Goal: Task Accomplishment & Management: Manage account settings

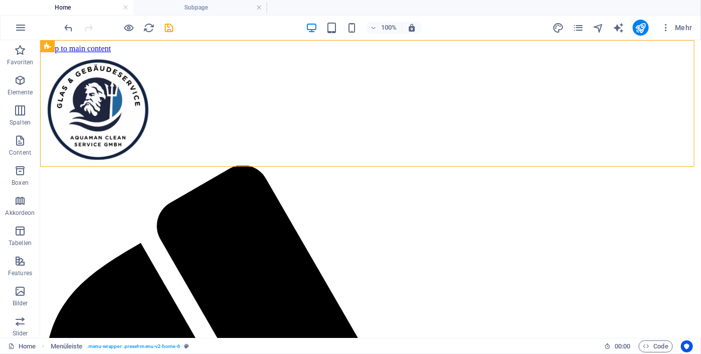
click at [211, 28] on div "100% Mehr" at bounding box center [380, 28] width 634 height 16
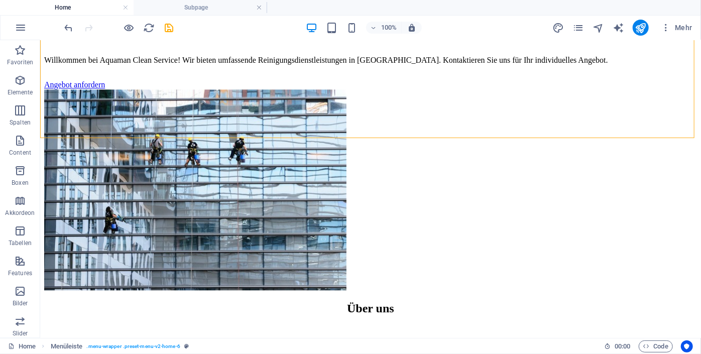
scroll to position [1107, 0]
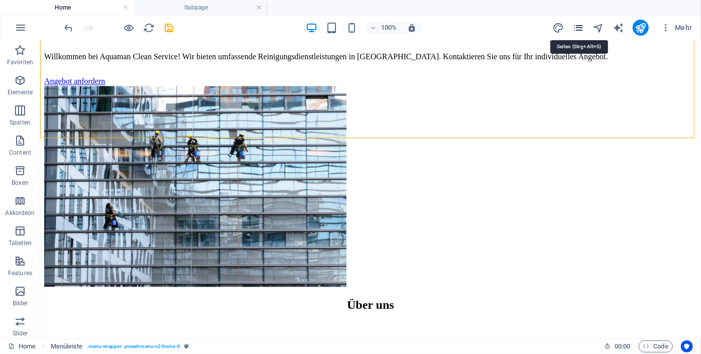
click at [584, 28] on icon "pages" at bounding box center [579, 28] width 12 height 12
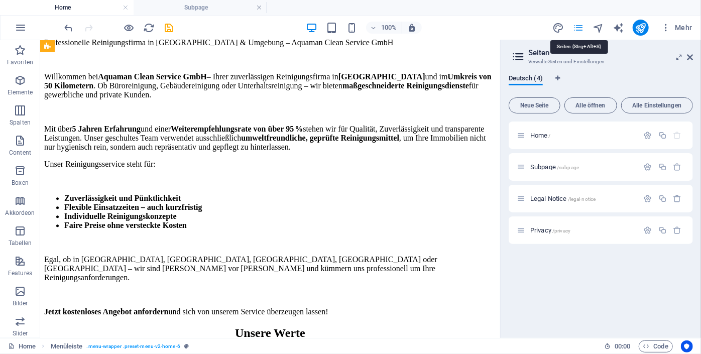
scroll to position [0, 0]
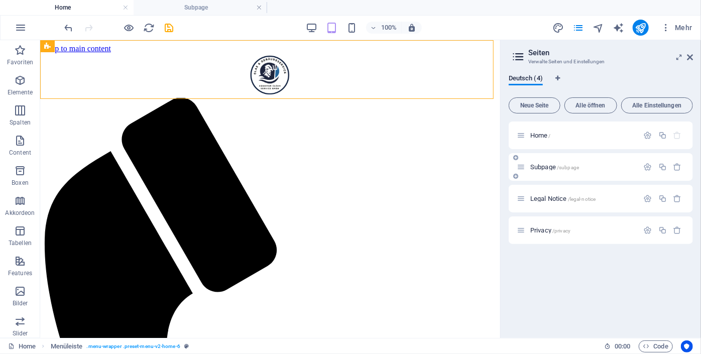
click at [545, 170] on div "Subpage /subpage" at bounding box center [578, 167] width 122 height 12
click at [502, 59] on div at bounding box center [502, 189] width 2 height 298
click at [165, 13] on li "Subpage" at bounding box center [201, 7] width 134 height 15
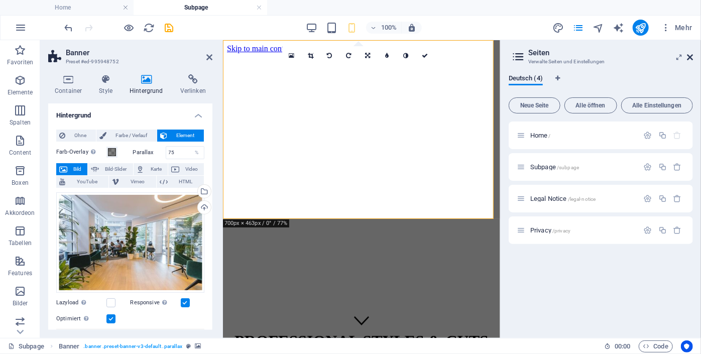
click at [689, 55] on icon at bounding box center [690, 57] width 6 height 8
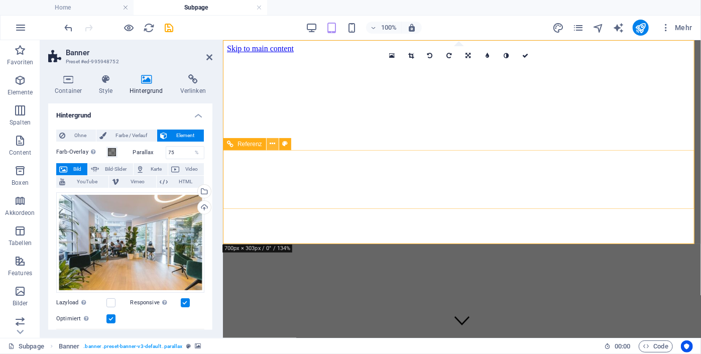
click at [272, 145] on icon at bounding box center [273, 144] width 6 height 11
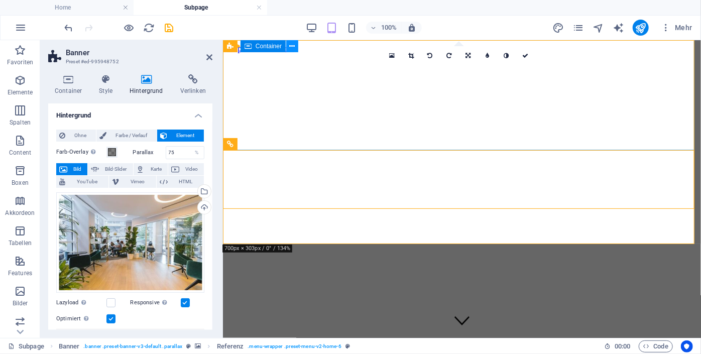
click at [295, 48] on button at bounding box center [292, 46] width 12 height 12
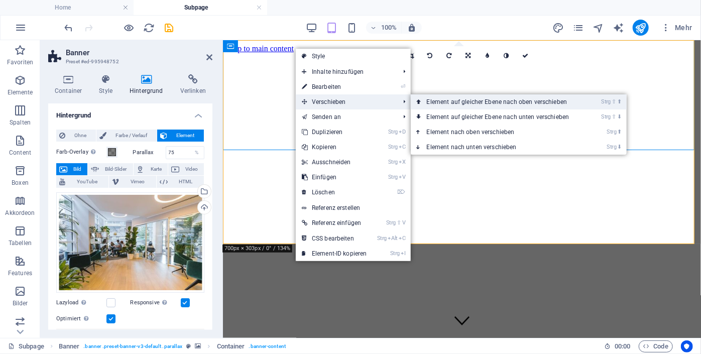
click at [445, 106] on link "Strg ⇧ ⬆ Element auf gleicher Ebene nach oben verschieben" at bounding box center [500, 101] width 179 height 15
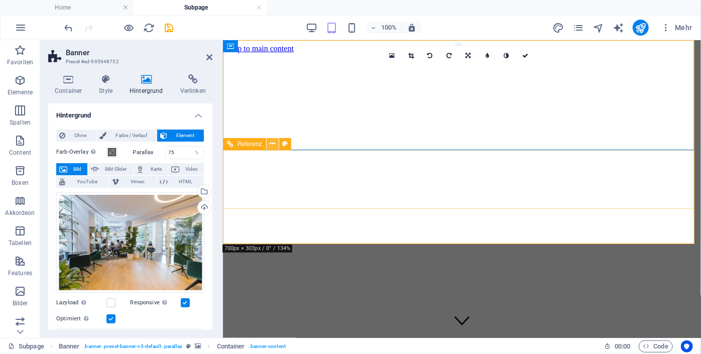
click at [270, 145] on icon at bounding box center [273, 144] width 6 height 11
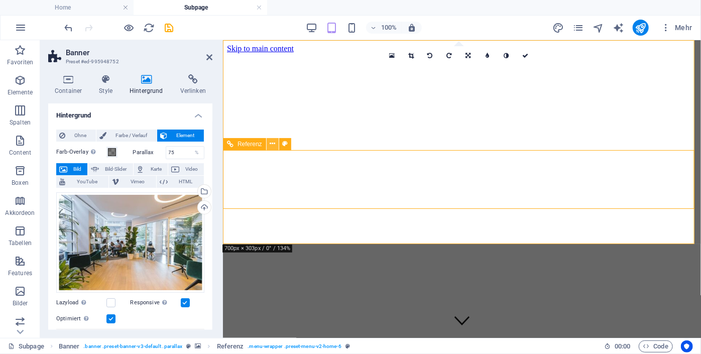
click at [273, 147] on icon at bounding box center [273, 144] width 6 height 11
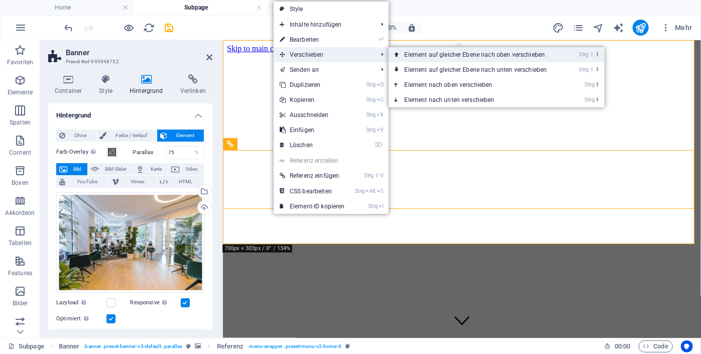
click at [419, 54] on link "Strg ⇧ ⬆ Element auf gleicher Ebene nach oben verschieben" at bounding box center [478, 54] width 179 height 15
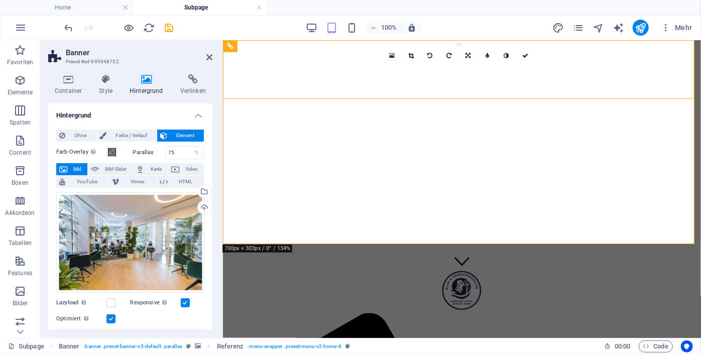
scroll to position [66, 0]
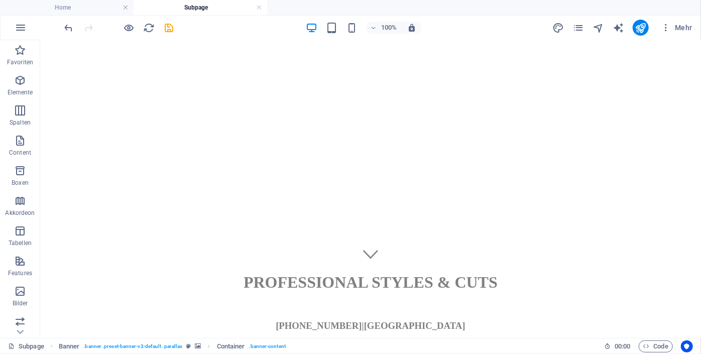
drag, startPoint x: 509, startPoint y: 120, endPoint x: 695, endPoint y: 217, distance: 209.4
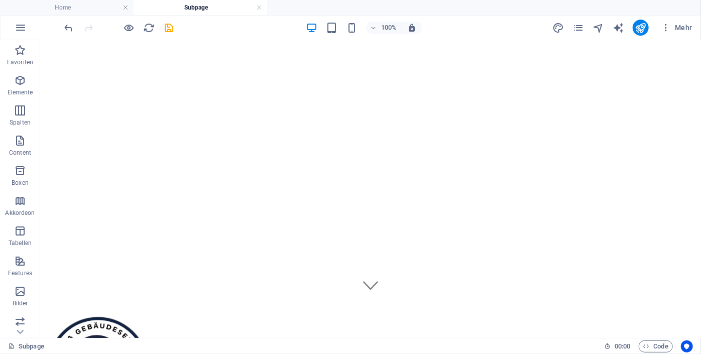
scroll to position [20, 0]
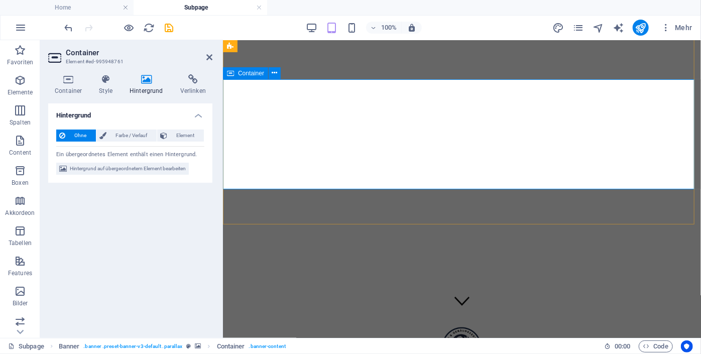
click at [140, 79] on icon at bounding box center [146, 79] width 47 height 10
click at [149, 83] on icon at bounding box center [146, 79] width 47 height 10
click at [150, 84] on icon at bounding box center [146, 79] width 47 height 10
click at [111, 173] on span "Hintergrund auf übergeordnetem Element bearbeiten" at bounding box center [128, 169] width 116 height 12
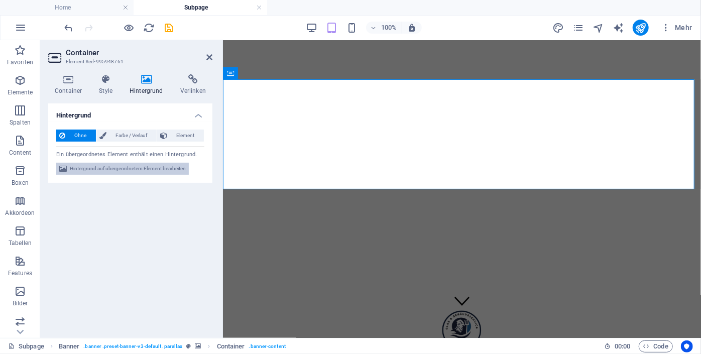
select select "%"
select select "px"
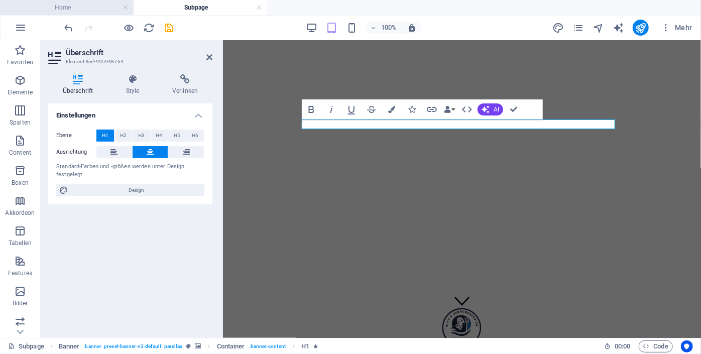
click at [64, 11] on h4 "Home" at bounding box center [67, 7] width 134 height 11
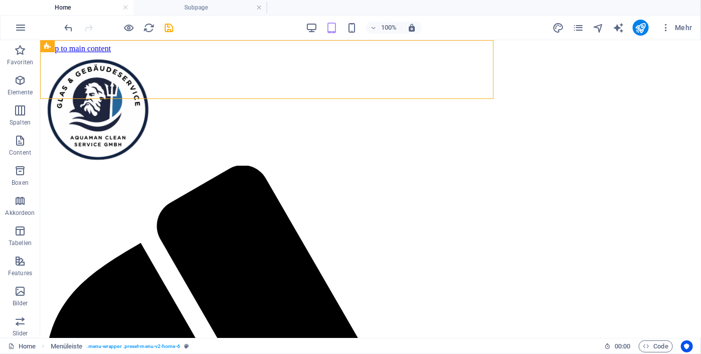
scroll to position [0, 0]
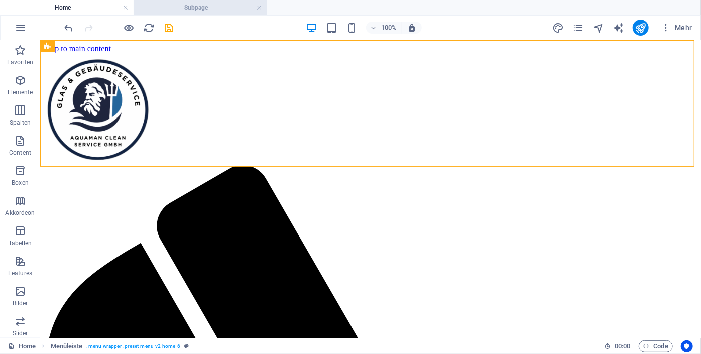
click at [184, 6] on h4 "Subpage" at bounding box center [201, 7] width 134 height 11
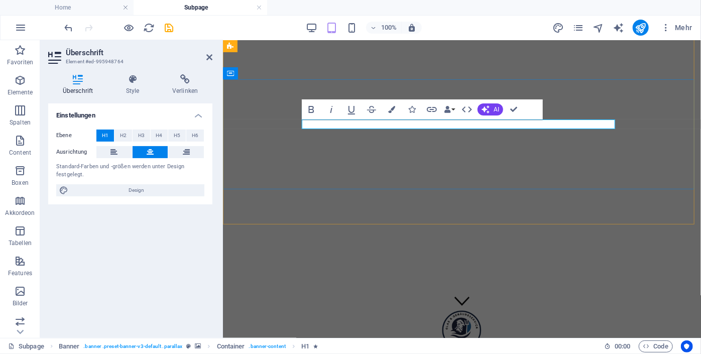
drag, startPoint x: 522, startPoint y: 125, endPoint x: 393, endPoint y: 128, distance: 129.6
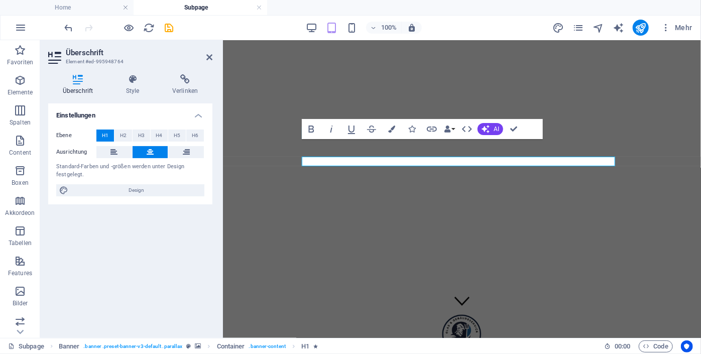
scroll to position [0, 0]
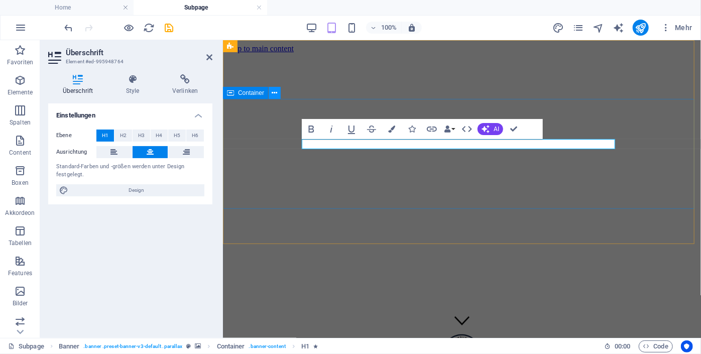
click at [274, 94] on icon at bounding box center [275, 93] width 6 height 11
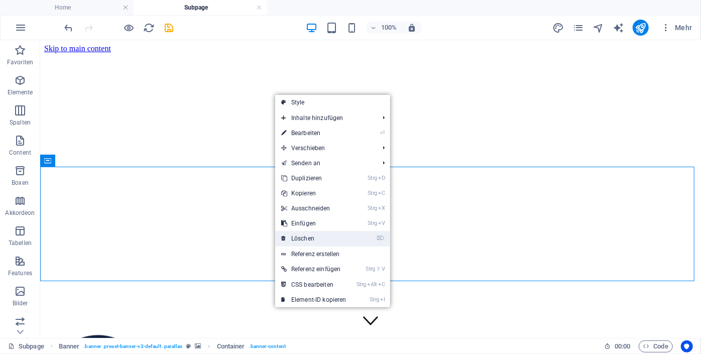
click at [311, 240] on link "⌦ Löschen" at bounding box center [313, 238] width 77 height 15
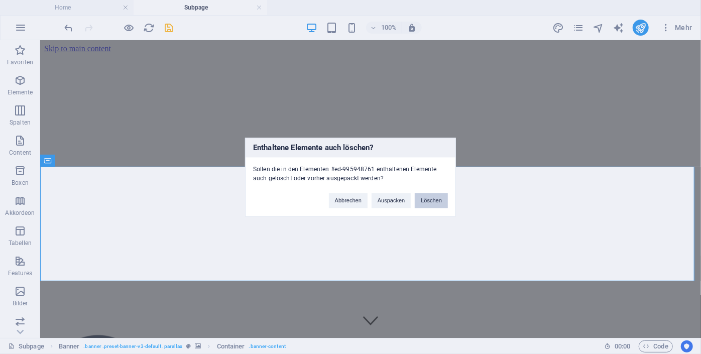
click at [428, 202] on button "Löschen" at bounding box center [431, 200] width 33 height 15
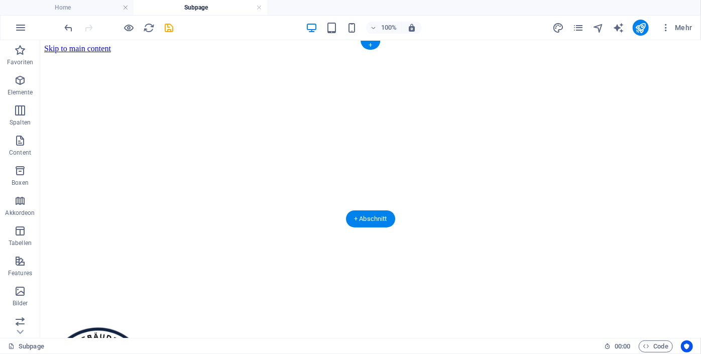
click at [83, 53] on figure at bounding box center [370, 53] width 653 height 0
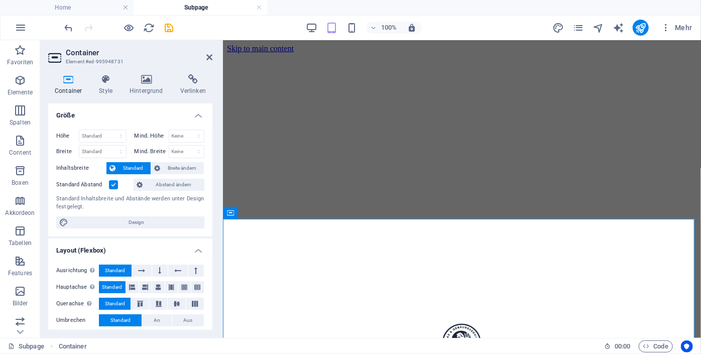
click at [293, 53] on figure at bounding box center [462, 53] width 470 height 0
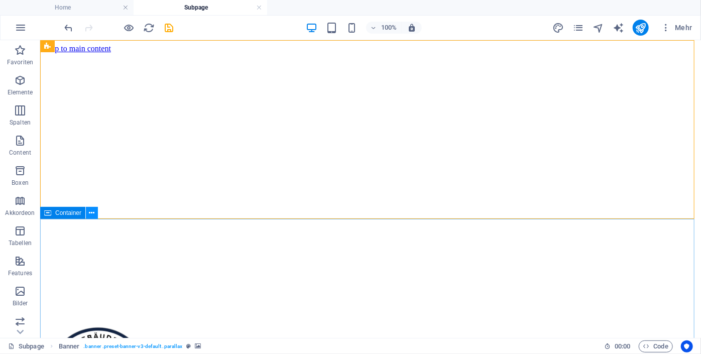
click at [93, 215] on icon at bounding box center [92, 213] width 6 height 11
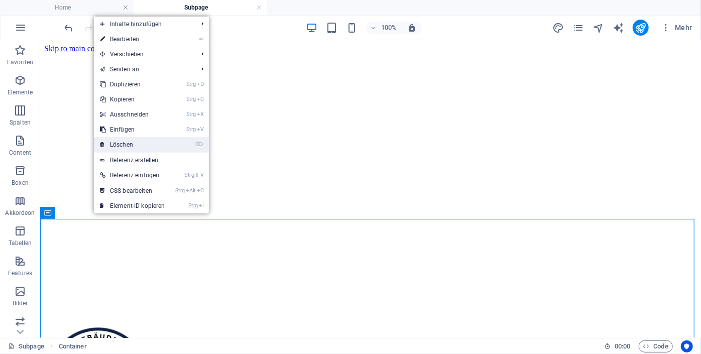
click at [125, 149] on link "⌦ Löschen" at bounding box center [132, 144] width 77 height 15
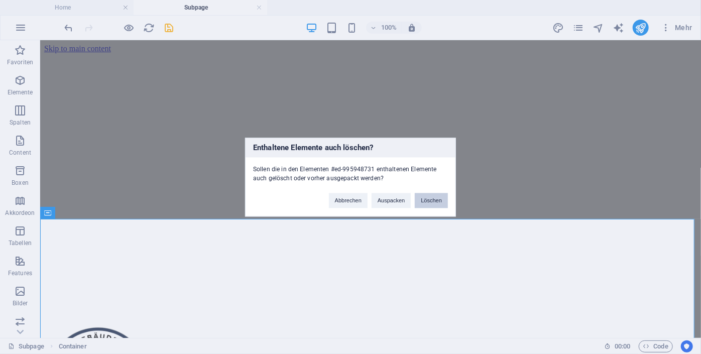
click at [433, 198] on button "Löschen" at bounding box center [431, 200] width 33 height 15
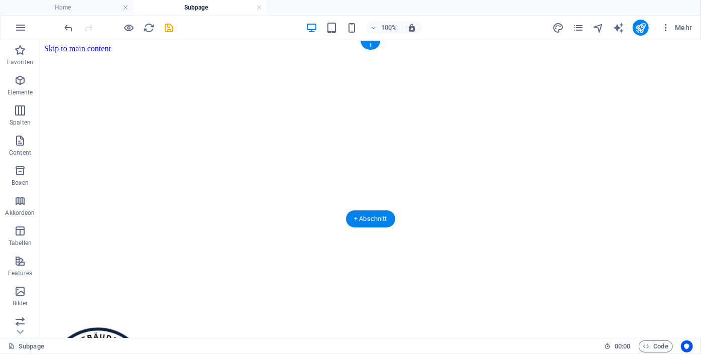
click at [244, 53] on figure at bounding box center [370, 53] width 653 height 0
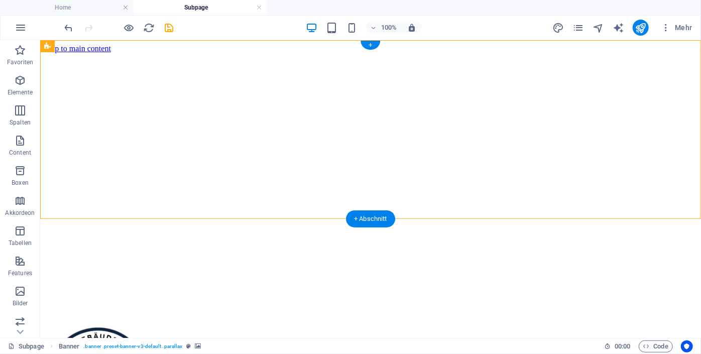
click at [697, 53] on figure at bounding box center [370, 53] width 653 height 0
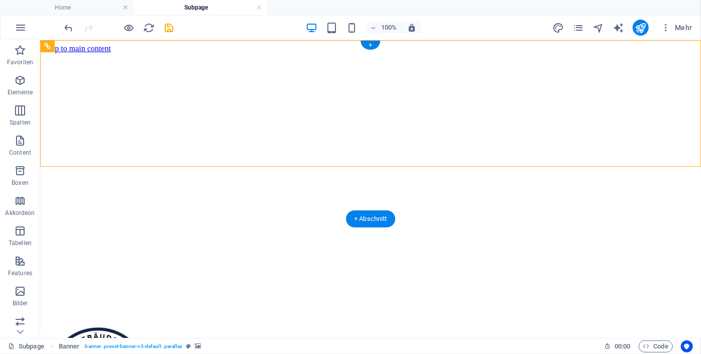
drag, startPoint x: 697, startPoint y: 139, endPoint x: 683, endPoint y: 199, distance: 61.4
click at [683, 53] on figure at bounding box center [370, 53] width 653 height 0
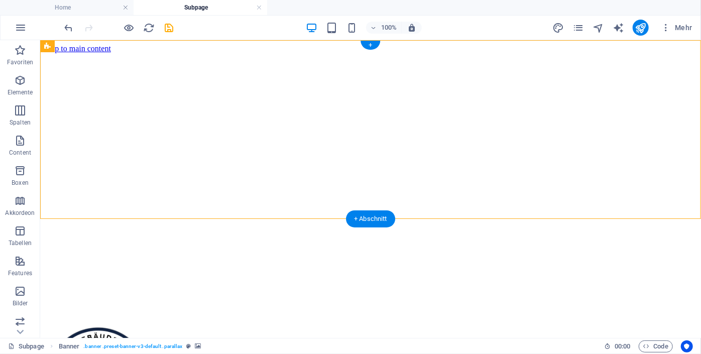
click at [660, 53] on figure at bounding box center [370, 53] width 653 height 0
click at [477, 53] on figure at bounding box center [370, 53] width 653 height 0
select select "%"
select select "px"
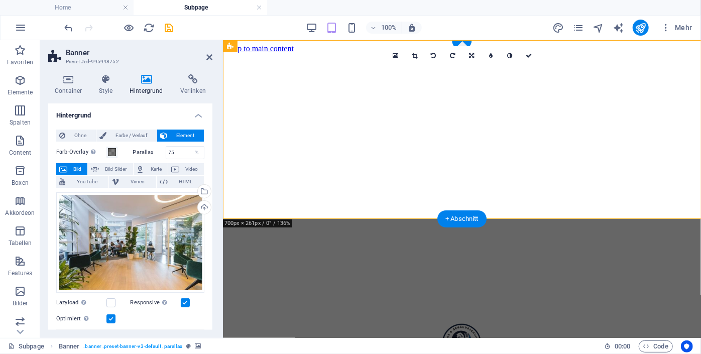
click at [535, 53] on figure at bounding box center [462, 53] width 470 height 0
click at [268, 47] on icon at bounding box center [268, 46] width 6 height 11
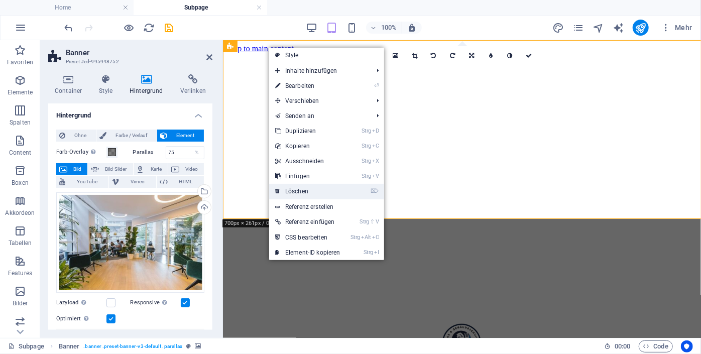
click at [306, 191] on link "⌦ Löschen" at bounding box center [307, 191] width 77 height 15
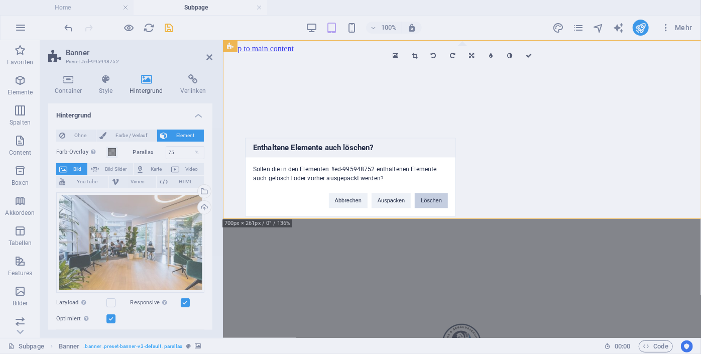
click at [423, 200] on button "Löschen" at bounding box center [431, 200] width 33 height 15
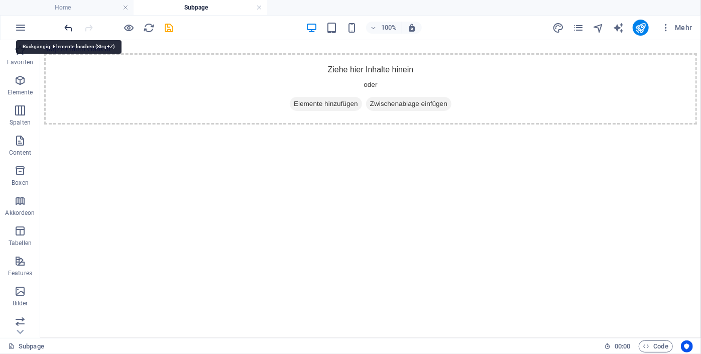
click at [69, 28] on icon "undo" at bounding box center [69, 28] width 12 height 12
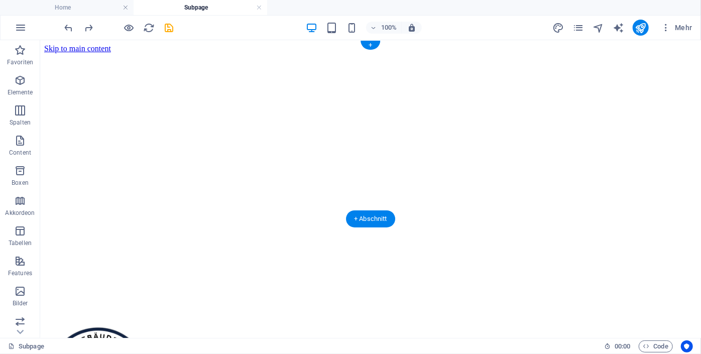
click at [178, 53] on figure at bounding box center [370, 53] width 653 height 0
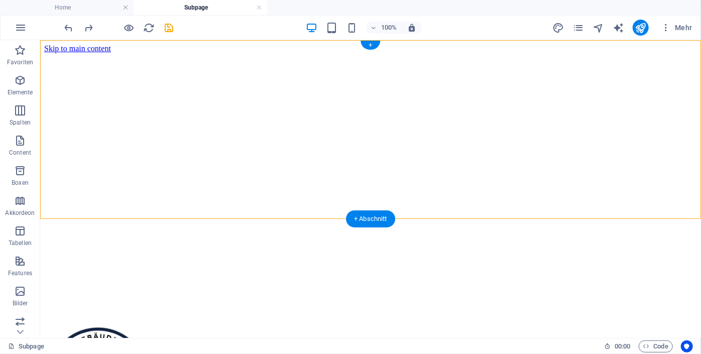
click at [178, 53] on figure at bounding box center [370, 53] width 653 height 0
select select "%"
select select "px"
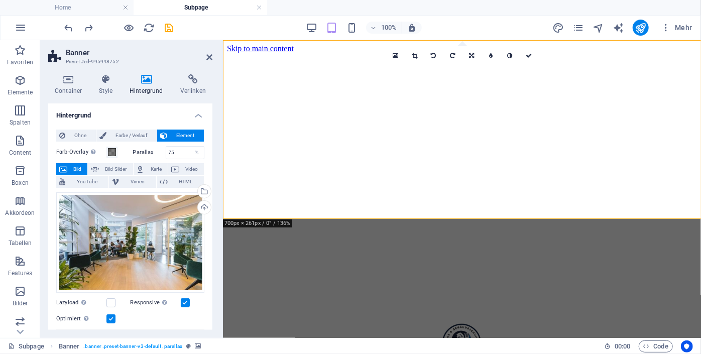
click at [297, 53] on figure at bounding box center [462, 53] width 470 height 0
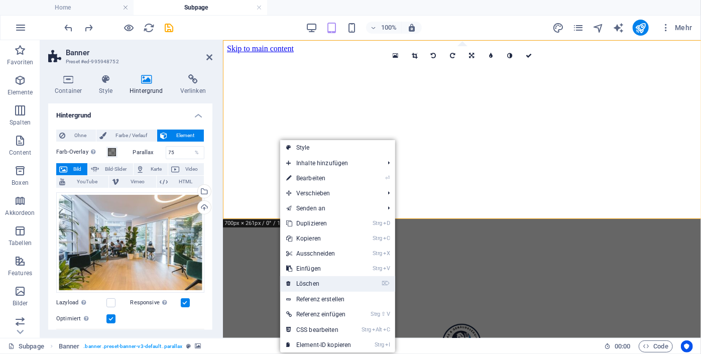
click at [331, 288] on link "⌦ Löschen" at bounding box center [318, 283] width 77 height 15
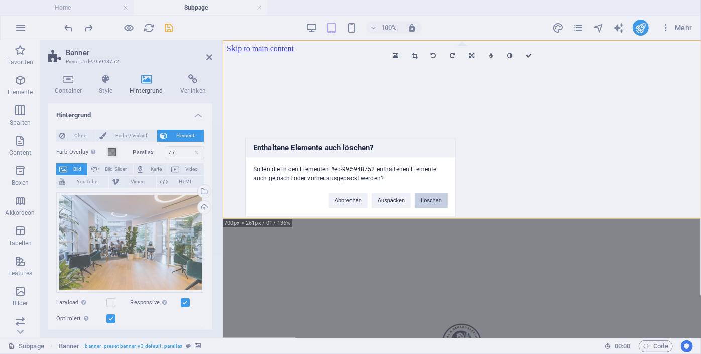
click at [427, 199] on button "Löschen" at bounding box center [431, 200] width 33 height 15
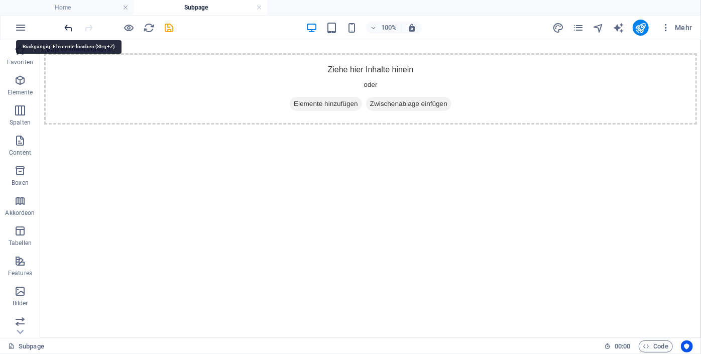
click at [73, 25] on icon "undo" at bounding box center [69, 28] width 12 height 12
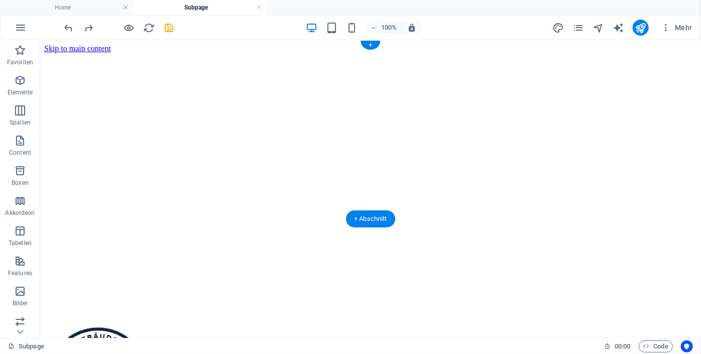
click at [598, 53] on figure at bounding box center [370, 53] width 653 height 0
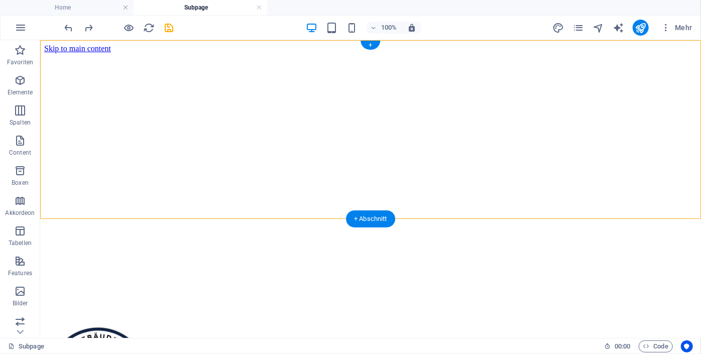
click at [598, 53] on figure at bounding box center [370, 53] width 653 height 0
select select "%"
select select "px"
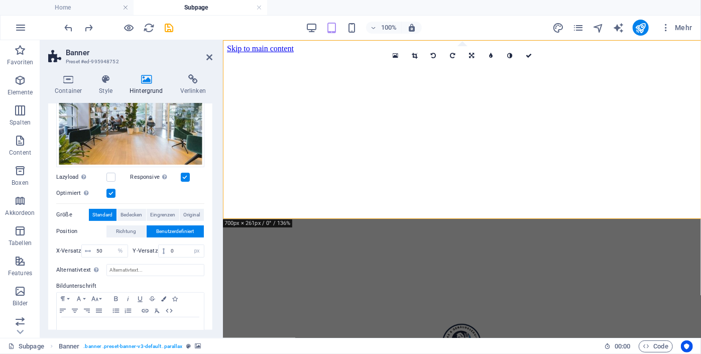
scroll to position [150, 0]
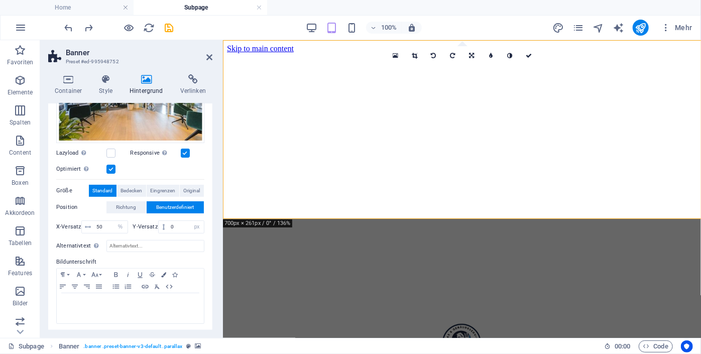
click at [110, 166] on label at bounding box center [111, 169] width 9 height 9
click at [0, 0] on input "Optimiert Bilder werden komprimiert für eine bessere Ladegeschwindigkeit der We…" at bounding box center [0, 0] width 0 height 0
click at [110, 151] on label at bounding box center [111, 153] width 9 height 9
click at [0, 0] on input "Lazyload Bilder auf Seite nachträglich laden. Verbessert Ladezeit (Pagespeed)." at bounding box center [0, 0] width 0 height 0
drag, startPoint x: 209, startPoint y: 202, endPoint x: 211, endPoint y: 163, distance: 39.2
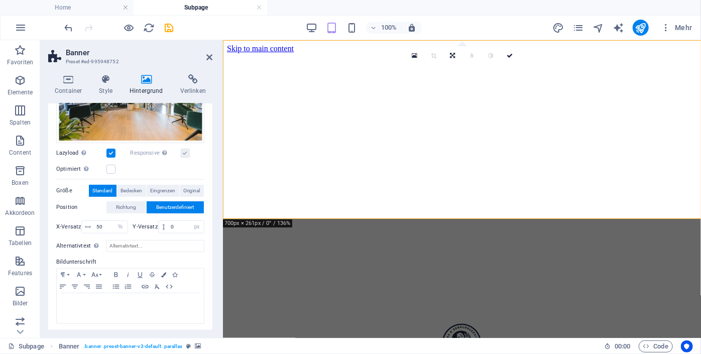
click at [211, 163] on div "Hintergrund Ohne Farbe / Verlauf Element Hintergrund über volle Breite strecken…" at bounding box center [130, 216] width 164 height 227
click at [207, 151] on div "Ohne Farbe / Verlauf Element Hintergrund über volle Breite strecken Farb-Overla…" at bounding box center [130, 152] width 164 height 361
click at [209, 151] on div "Ohne Farbe / Verlauf Element Hintergrund über volle Breite strecken Farb-Overla…" at bounding box center [130, 152] width 164 height 361
click at [210, 159] on div "Ohne Farbe / Verlauf Element Hintergrund über volle Breite strecken Farb-Overla…" at bounding box center [130, 152] width 164 height 361
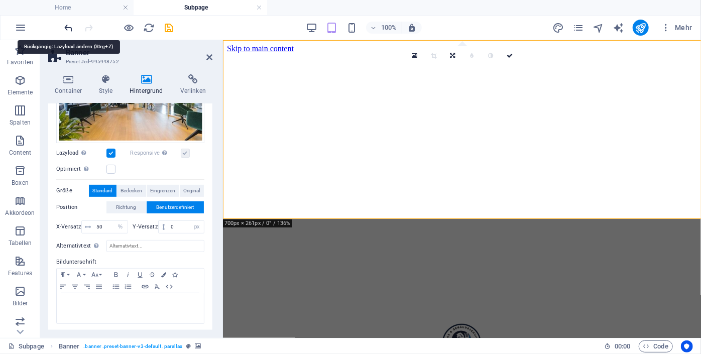
click at [67, 27] on icon "undo" at bounding box center [69, 28] width 12 height 12
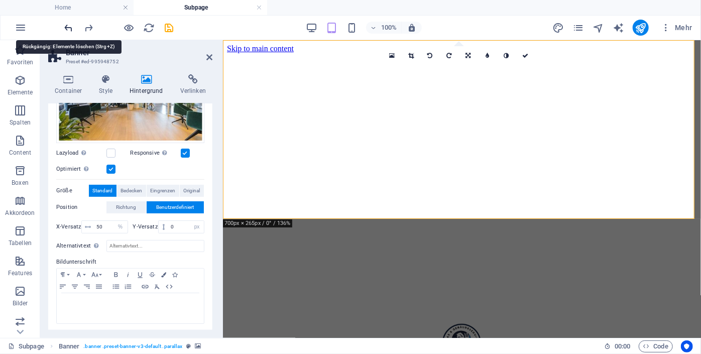
click at [67, 27] on icon "undo" at bounding box center [69, 28] width 12 height 12
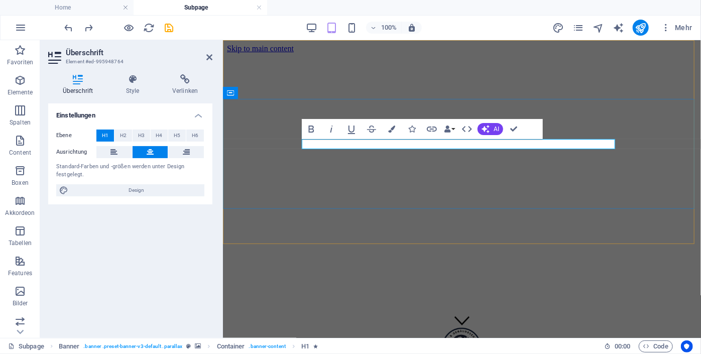
drag, startPoint x: 466, startPoint y: 141, endPoint x: 567, endPoint y: 188, distance: 111.7
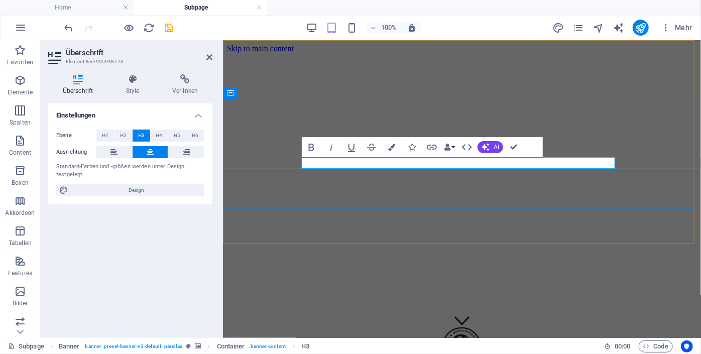
drag, startPoint x: 472, startPoint y: 160, endPoint x: 388, endPoint y: 169, distance: 84.8
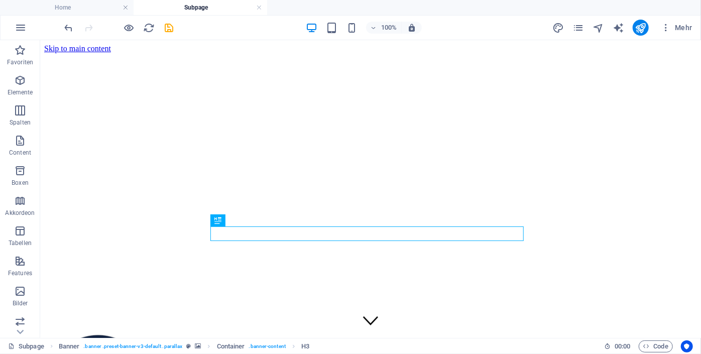
click at [204, 6] on h4 "Subpage" at bounding box center [201, 7] width 134 height 11
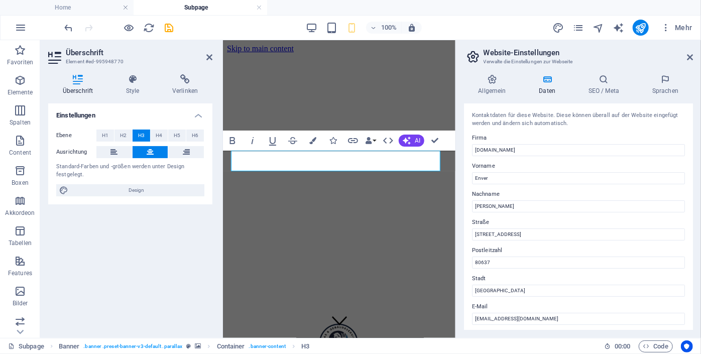
click at [143, 163] on div "Standard-Farben und -größen werden unter Design festgelegt." at bounding box center [130, 171] width 148 height 17
click at [285, 146] on button "Durchgestrichen" at bounding box center [292, 141] width 19 height 20
click at [291, 140] on icon "button" at bounding box center [293, 141] width 12 height 12
click at [294, 142] on icon "button" at bounding box center [292, 140] width 9 height 7
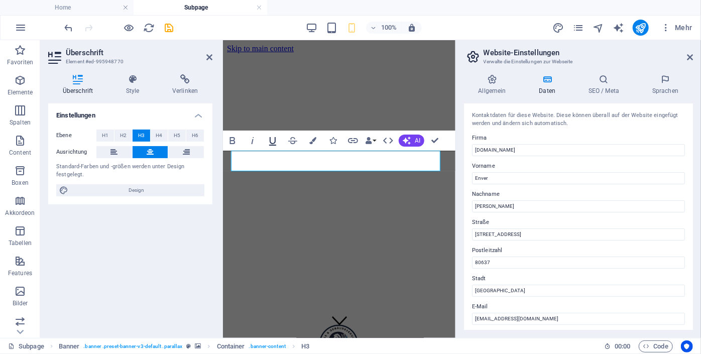
click at [273, 143] on icon "button" at bounding box center [272, 141] width 7 height 9
click at [68, 25] on icon "undo" at bounding box center [69, 28] width 12 height 12
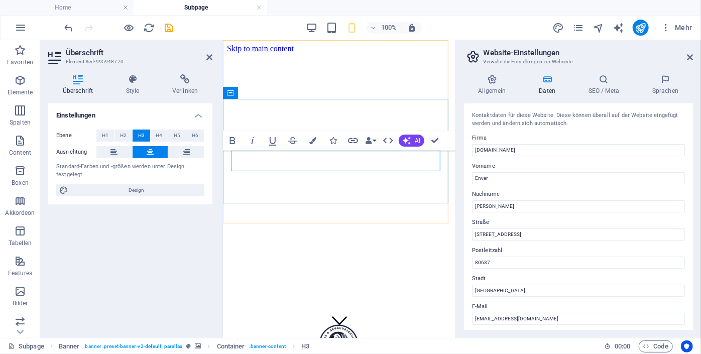
drag, startPoint x: 257, startPoint y: 152, endPoint x: 255, endPoint y: 157, distance: 5.9
copy span "[PHONE_NUMBER]"
click at [351, 137] on icon "button" at bounding box center [353, 141] width 12 height 12
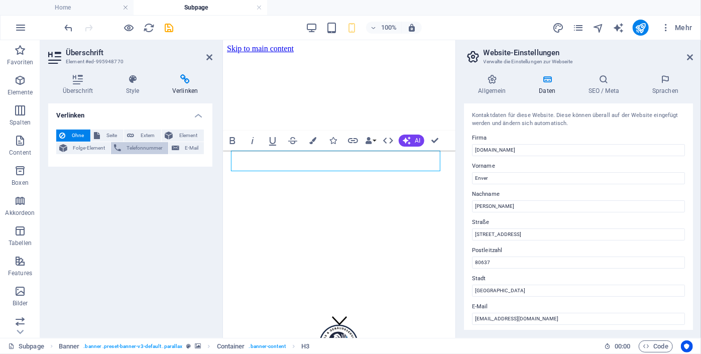
click at [145, 145] on span "Telefonnummer" at bounding box center [144, 148] width 41 height 12
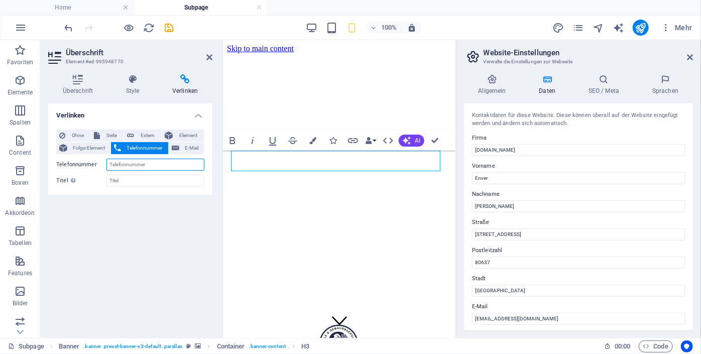
click at [147, 163] on input "Telefonnummer" at bounding box center [156, 165] width 98 height 12
paste input "[PHONE_NUMBER]"
click at [120, 166] on input "[PHONE_NUMBER]" at bounding box center [156, 165] width 98 height 12
click at [131, 162] on input "[PHONE_NUMBER]" at bounding box center [156, 165] width 98 height 12
click at [139, 165] on input "[PHONE_NUMBER]" at bounding box center [156, 165] width 98 height 12
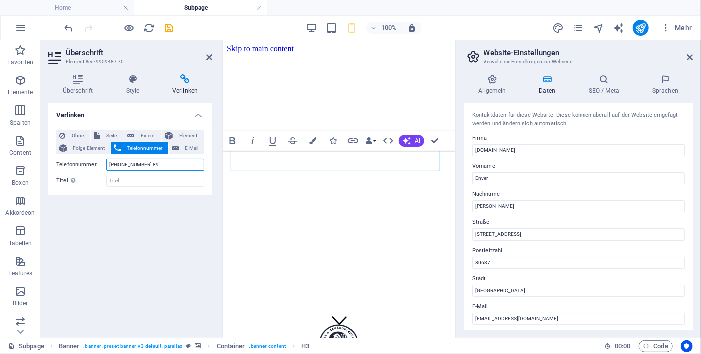
click at [147, 165] on input "[PHONE_NUMBER] 89" at bounding box center [156, 165] width 98 height 12
click at [146, 163] on input "[PHONE_NUMBER] 89" at bounding box center [156, 165] width 98 height 12
click at [145, 164] on input "[PHONE_NUMBER] 89" at bounding box center [156, 165] width 98 height 12
click at [143, 166] on input "[PHONE_NUMBER] 89" at bounding box center [156, 165] width 98 height 12
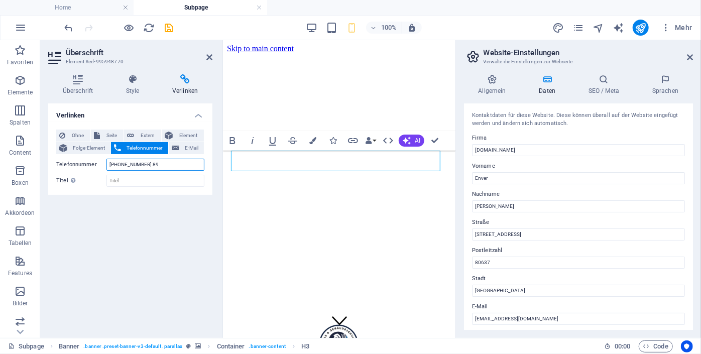
click at [145, 166] on input "[PHONE_NUMBER] 89" at bounding box center [156, 165] width 98 height 12
type input "[PHONE_NUMBER]"
click at [173, 27] on icon "save" at bounding box center [170, 28] width 12 height 12
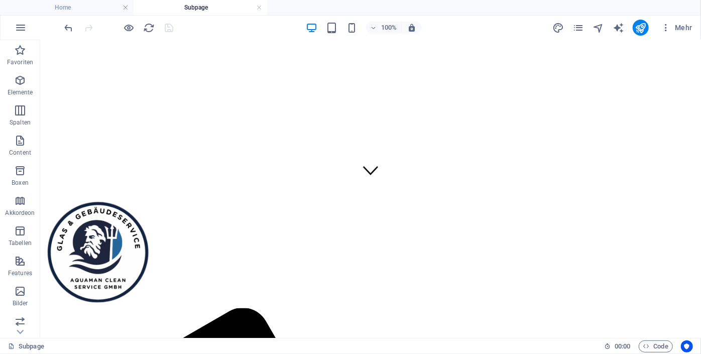
scroll to position [179, 0]
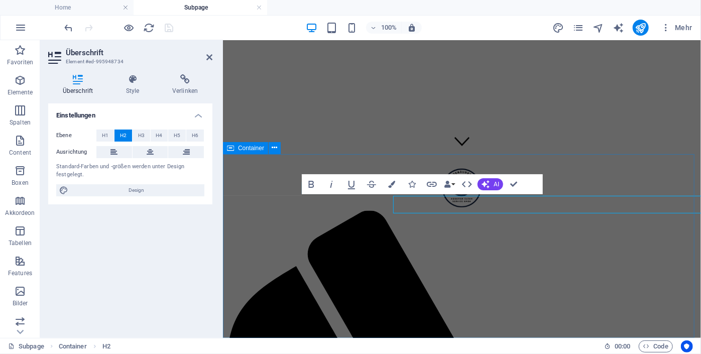
scroll to position [89, 0]
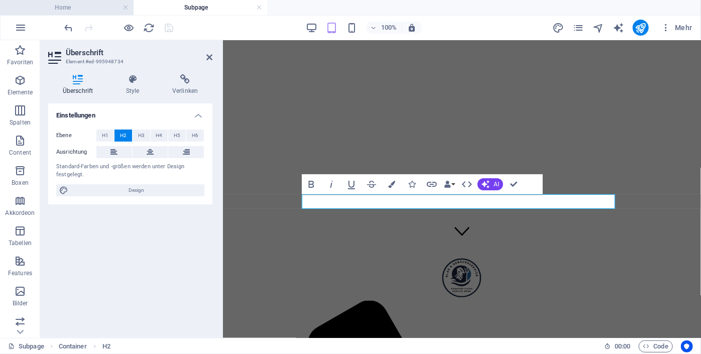
click at [75, 10] on h4 "Home" at bounding box center [67, 7] width 134 height 11
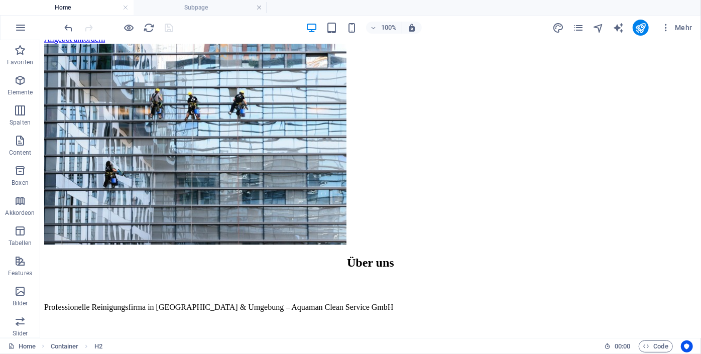
scroll to position [1193, 0]
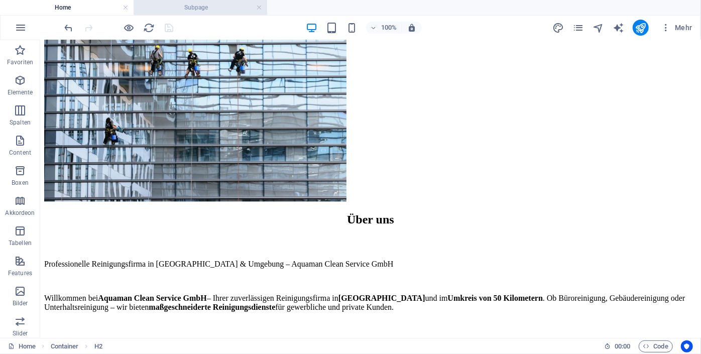
click at [170, 8] on h4 "Subpage" at bounding box center [201, 7] width 134 height 11
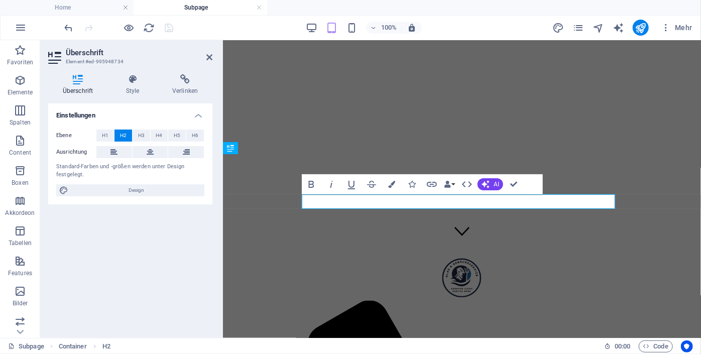
scroll to position [0, 0]
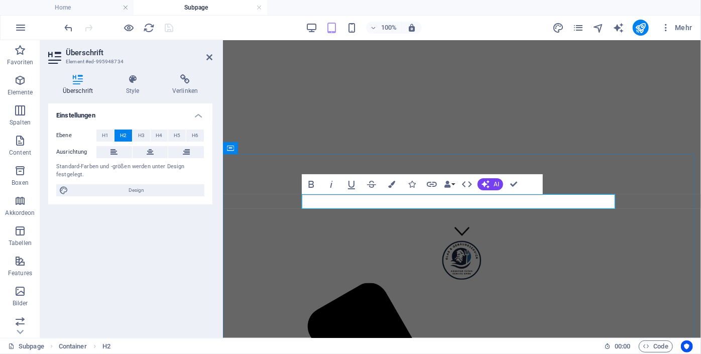
drag, startPoint x: 512, startPoint y: 196, endPoint x: 394, endPoint y: 220, distance: 120.3
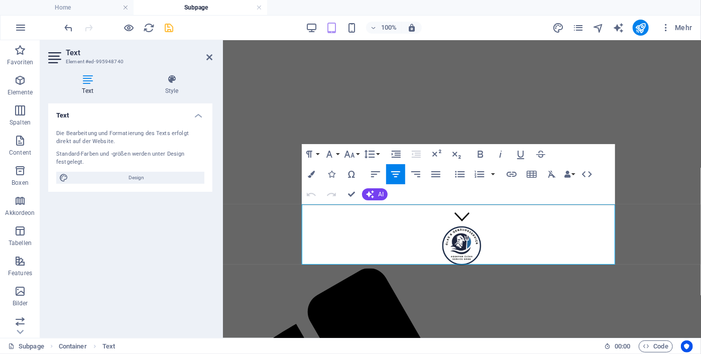
scroll to position [104, 0]
drag, startPoint x: 311, startPoint y: 206, endPoint x: 610, endPoint y: 259, distance: 303.5
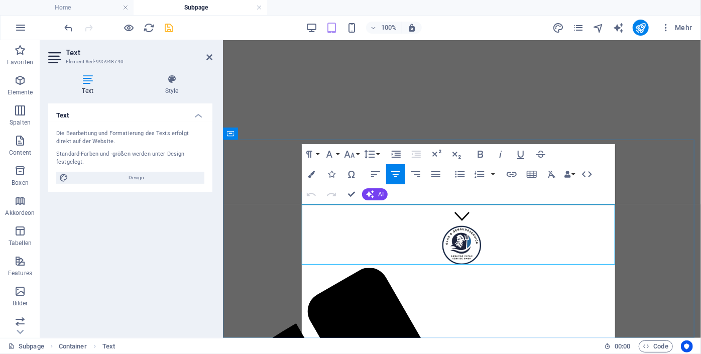
scroll to position [47364, 0]
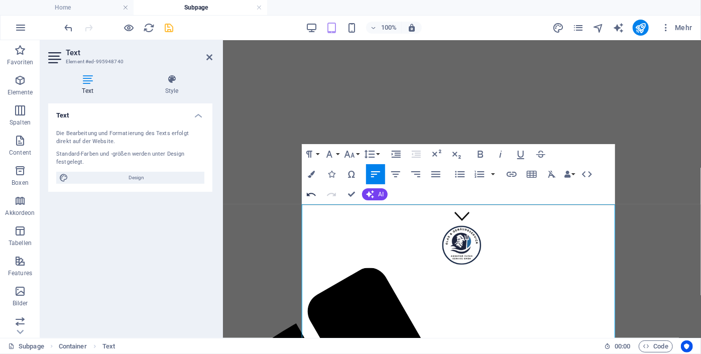
click at [313, 199] on icon "button" at bounding box center [311, 194] width 12 height 12
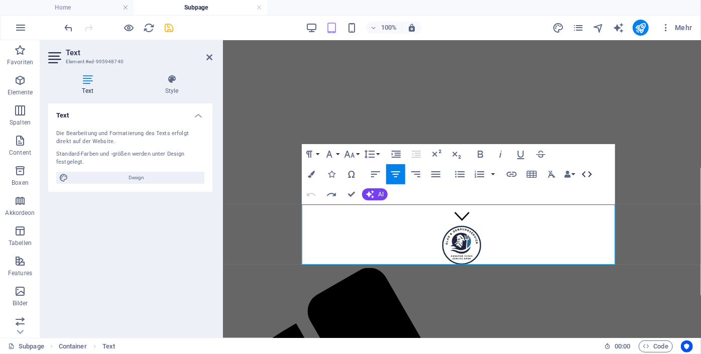
click at [585, 176] on icon "button" at bounding box center [587, 174] width 10 height 6
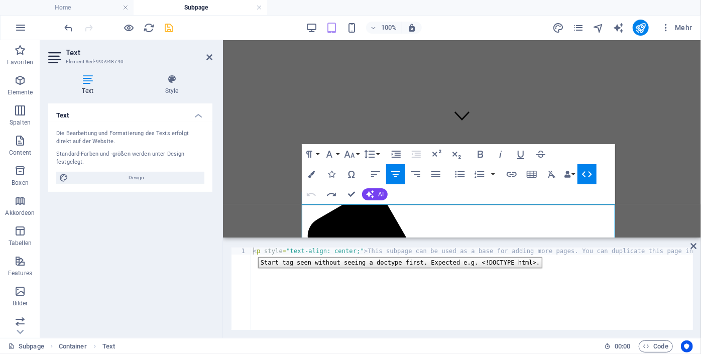
type textarea "<p style="text-align: center;">This subpage can be used as a base for adding mo…"
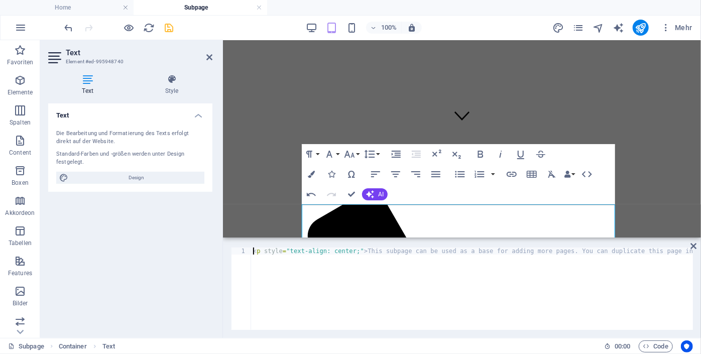
drag, startPoint x: 251, startPoint y: 250, endPoint x: 494, endPoint y: 248, distance: 243.7
click at [494, 248] on div "<p style="text-align: center;">This subpage can be used as a base for adding mo…" at bounding box center [462, 289] width 462 height 82
drag, startPoint x: 494, startPoint y: 248, endPoint x: 517, endPoint y: 259, distance: 25.4
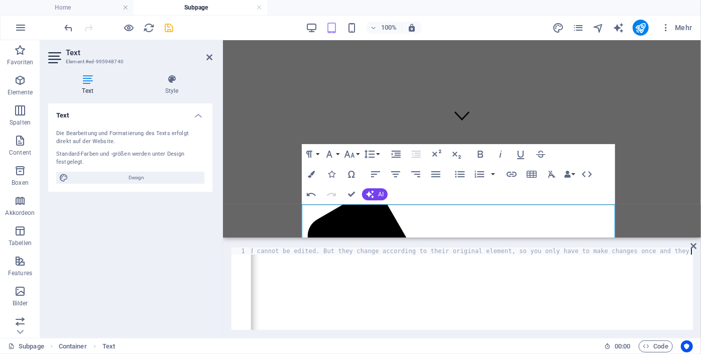
drag, startPoint x: 554, startPoint y: 263, endPoint x: 593, endPoint y: 266, distance: 39.3
drag, startPoint x: 593, startPoint y: 266, endPoint x: 674, endPoint y: 259, distance: 80.7
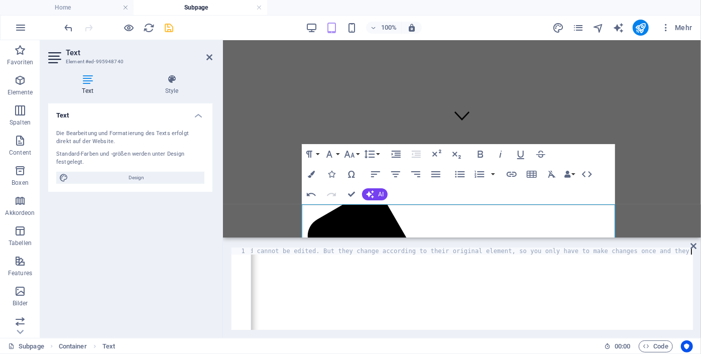
type textarea "<p style="text-align: center;">This subpage can be used as a base for adding mo…"
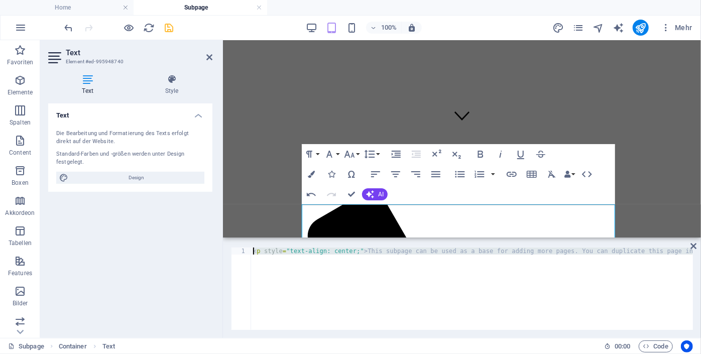
scroll to position [0, 0]
drag, startPoint x: 255, startPoint y: 253, endPoint x: 701, endPoint y: 245, distance: 445.7
click at [701, 245] on div "<p style="text-align: center;">This subpage can be used as a base for adding mo…" at bounding box center [462, 289] width 478 height 98
click at [693, 244] on icon at bounding box center [694, 246] width 6 height 8
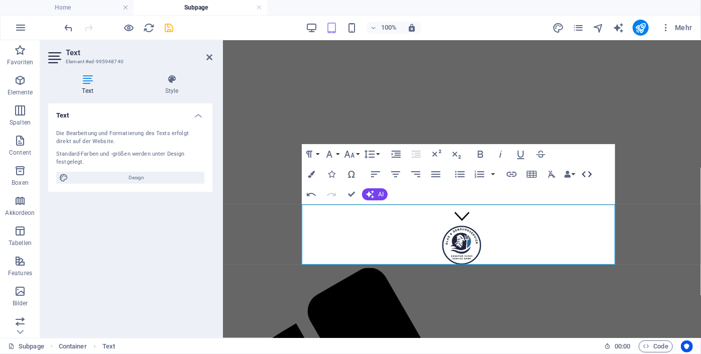
click at [587, 174] on icon "button" at bounding box center [587, 174] width 12 height 12
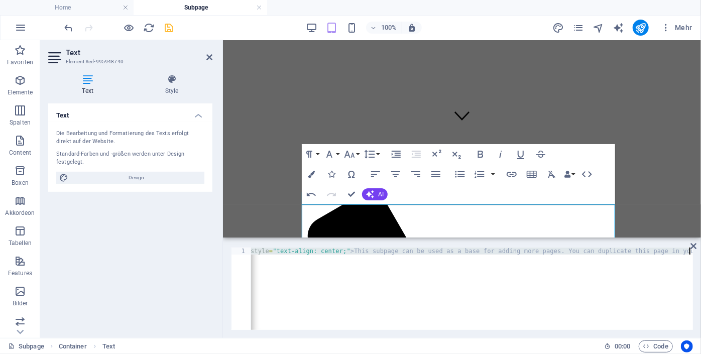
scroll to position [0, 30]
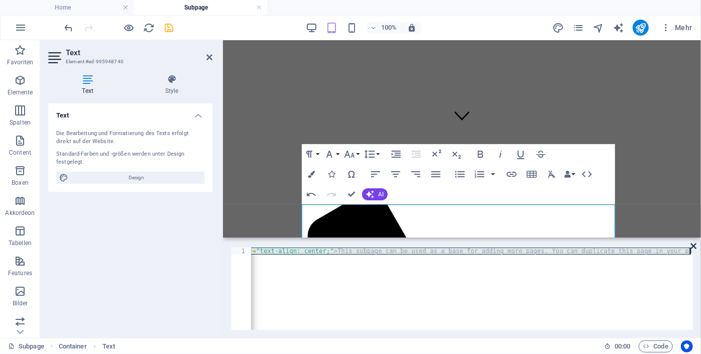
drag, startPoint x: 257, startPoint y: 251, endPoint x: 691, endPoint y: 251, distance: 434.6
click at [691, 251] on aside "<p style="text-align: center;">This subpage can be used as a base for adding mo…" at bounding box center [462, 288] width 478 height 100
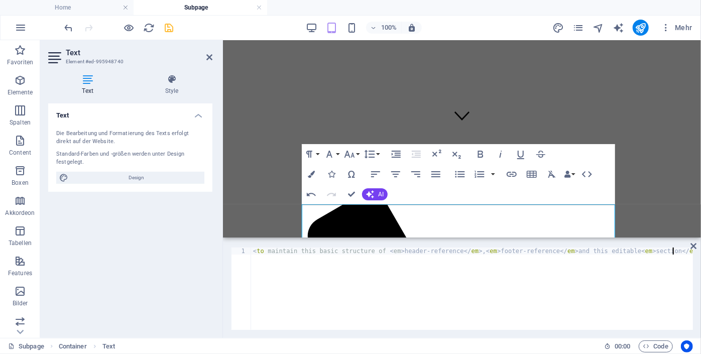
scroll to position [0, 716]
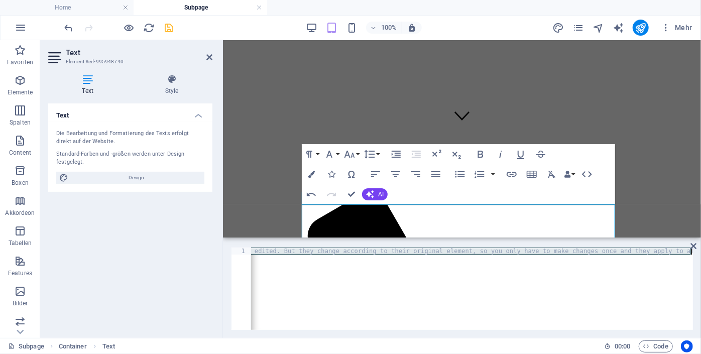
drag, startPoint x: 672, startPoint y: 251, endPoint x: 575, endPoint y: 259, distance: 97.3
click at [575, 259] on div "< to maintain this basic structure of < em > header-reference </ em > , < em > …" at bounding box center [114, 295] width 1158 height 94
type textarea "<to maintain this basic structure of <em>header-reference</em>, <em>footer-refe…"
drag, startPoint x: 679, startPoint y: 255, endPoint x: 247, endPoint y: 255, distance: 432.0
click at [247, 255] on div "<to maintain this basic structure of <em>header-reference</em>, <em>footer-refe…" at bounding box center [462, 289] width 462 height 82
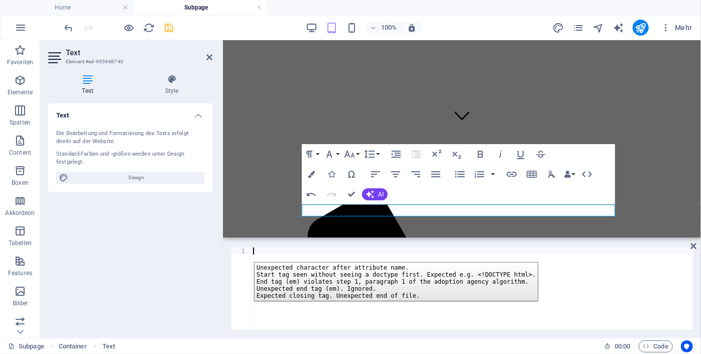
scroll to position [0, 2]
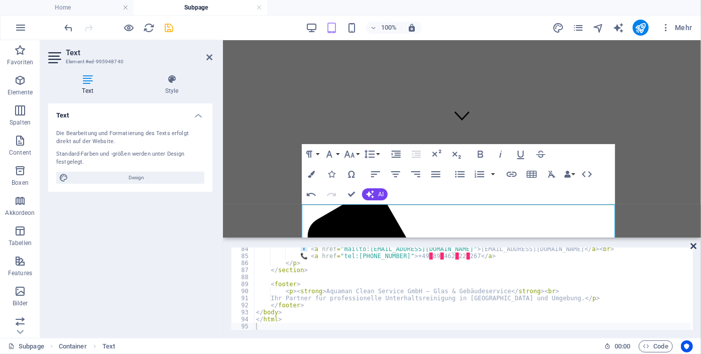
click at [694, 244] on icon at bounding box center [694, 246] width 6 height 8
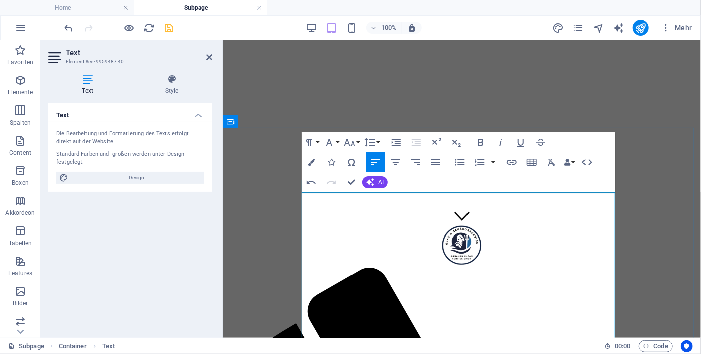
scroll to position [117, 0]
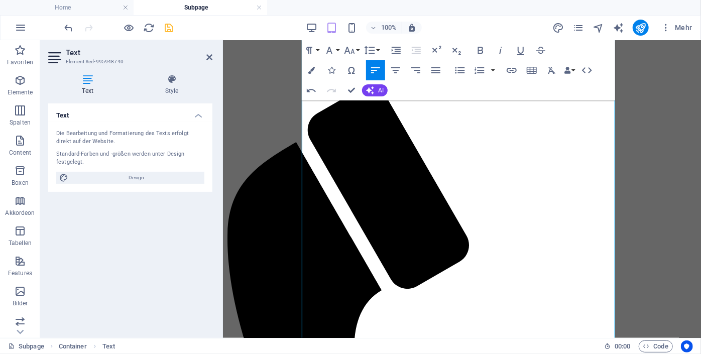
scroll to position [284, 0]
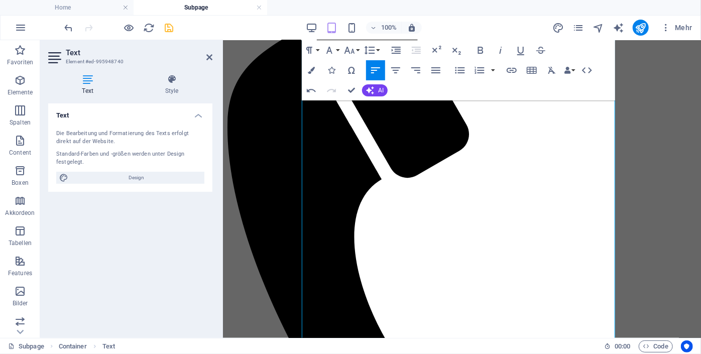
scroll to position [435, 0]
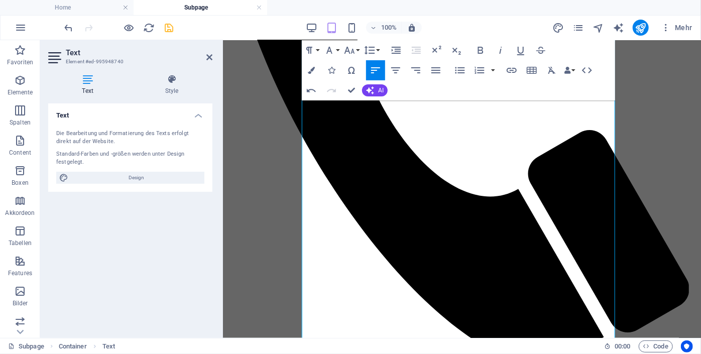
scroll to position [622, 0]
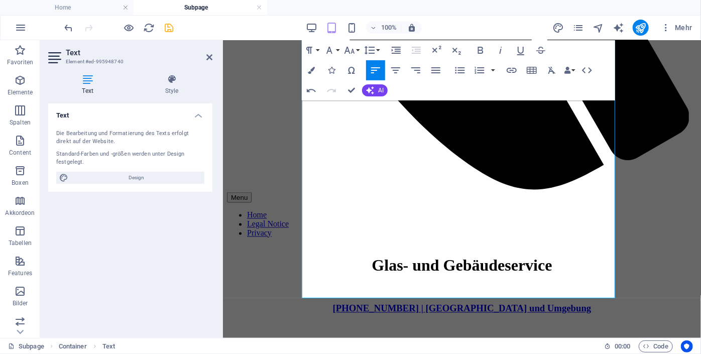
scroll to position [795, 0]
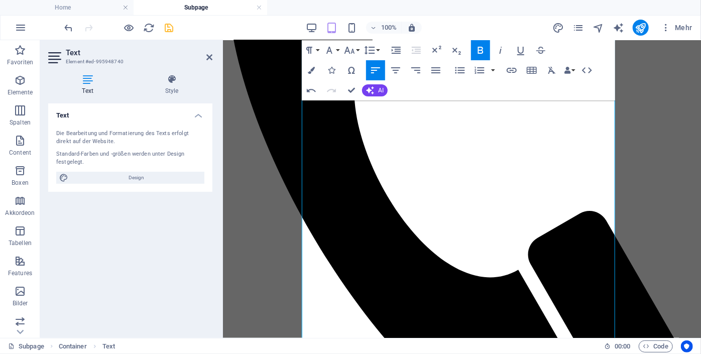
scroll to position [539, 0]
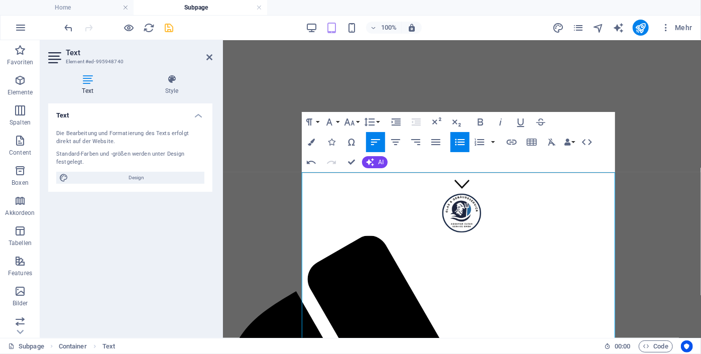
scroll to position [0, 0]
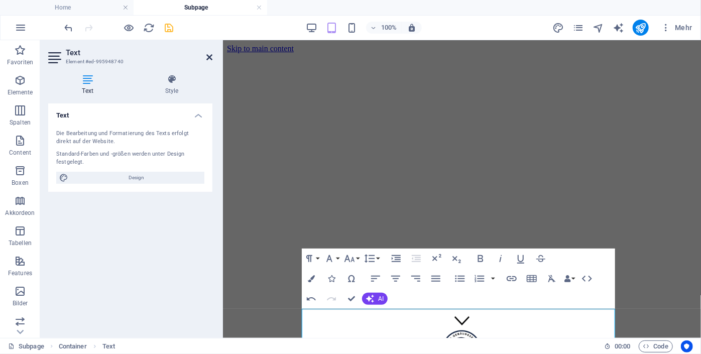
click at [210, 55] on icon at bounding box center [209, 57] width 6 height 8
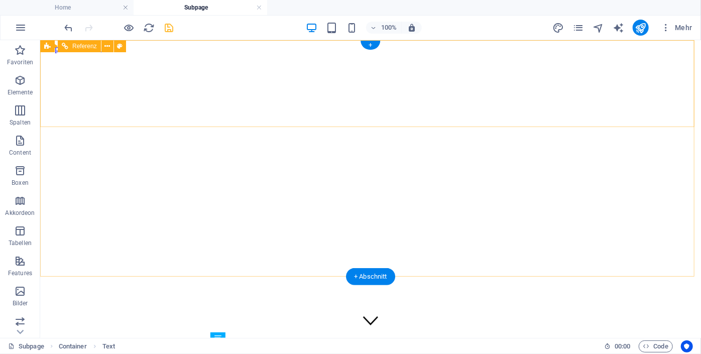
scroll to position [643, 0]
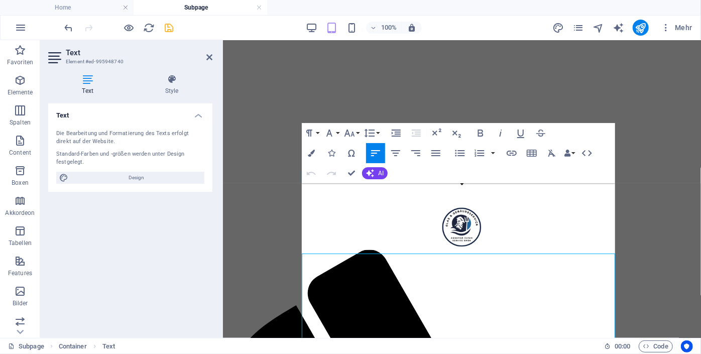
scroll to position [126, 0]
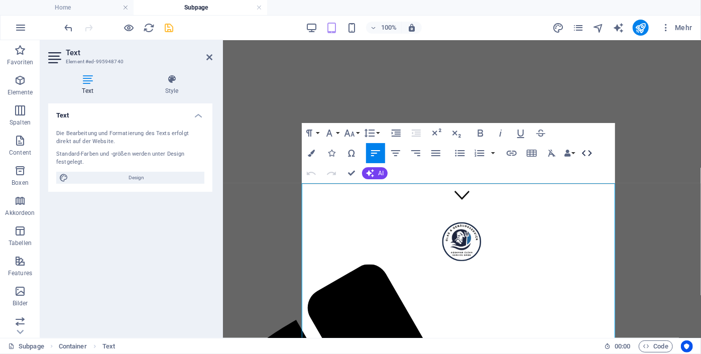
click at [588, 152] on icon "button" at bounding box center [587, 153] width 12 height 12
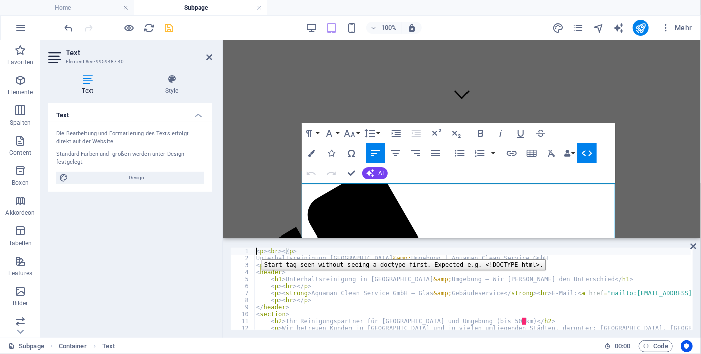
drag, startPoint x: 255, startPoint y: 252, endPoint x: 284, endPoint y: 257, distance: 29.7
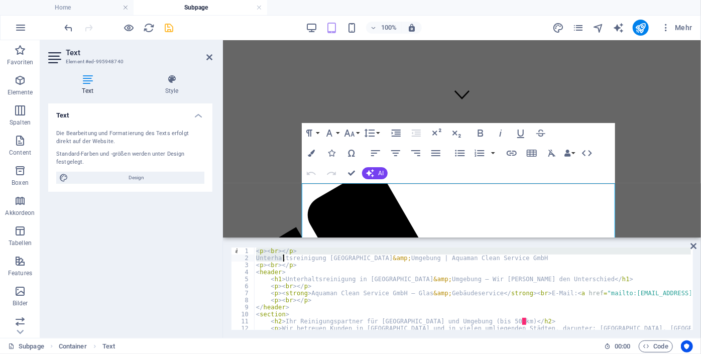
click at [257, 248] on div "< p > < br > </ p > Unterhaltsreinigung [GEOGRAPHIC_DATA] &amp; Umgebung | Aqua…" at bounding box center [472, 289] width 437 height 82
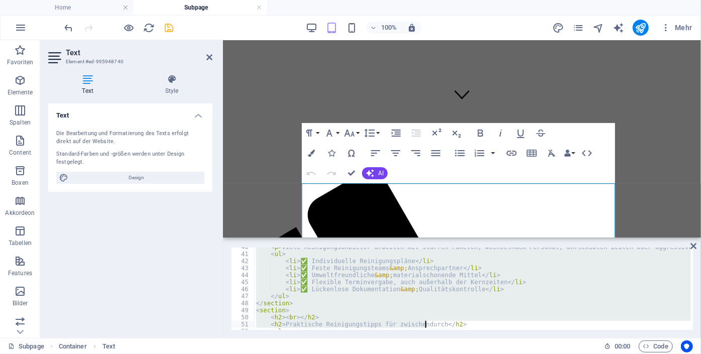
scroll to position [489, 0]
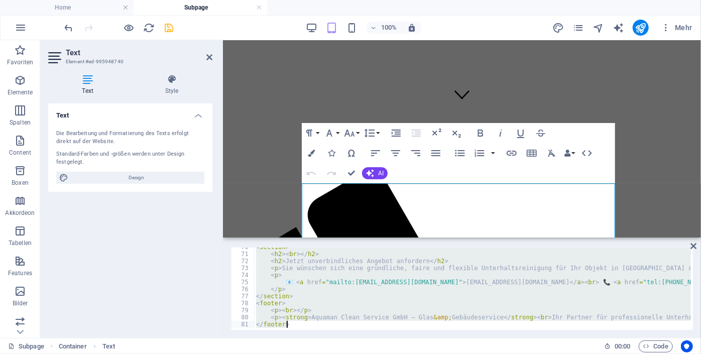
drag, startPoint x: 257, startPoint y: 249, endPoint x: 696, endPoint y: 346, distance: 449.6
click at [696, 338] on section "Favoriten Elemente Spalten Content Boxen Akkordeon Tabellen Features Bilder Sli…" at bounding box center [350, 189] width 701 height 298
type textarea "<p><strong>Aquaman Clean Service GmbH – Glas &amp; Gebäudeservice</strong><br> …"
paste textarea
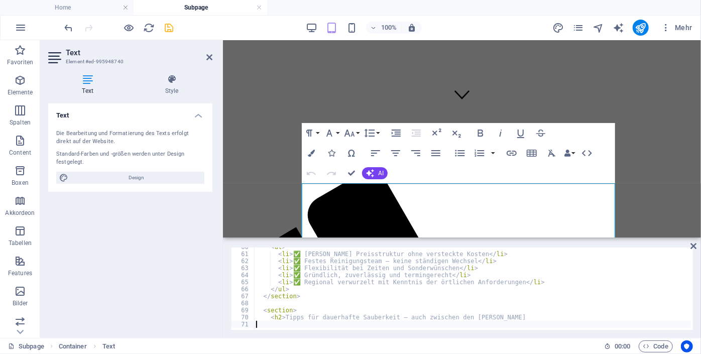
scroll to position [419, 0]
click at [695, 244] on icon at bounding box center [694, 246] width 6 height 8
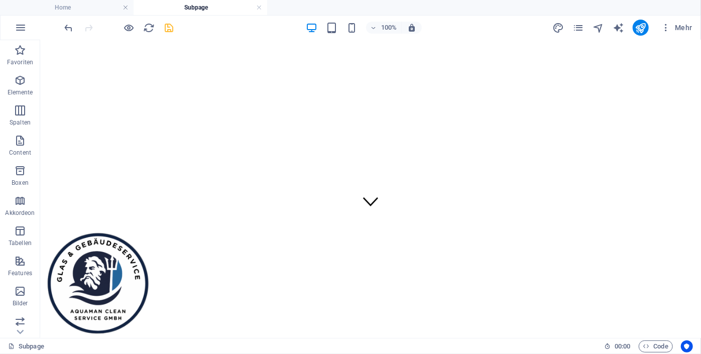
scroll to position [0, 0]
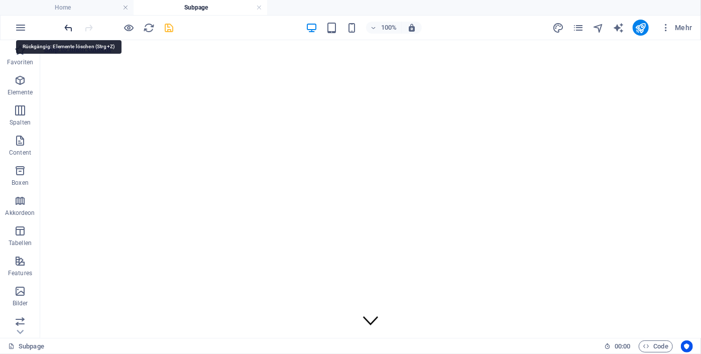
click at [68, 30] on icon "undo" at bounding box center [69, 28] width 12 height 12
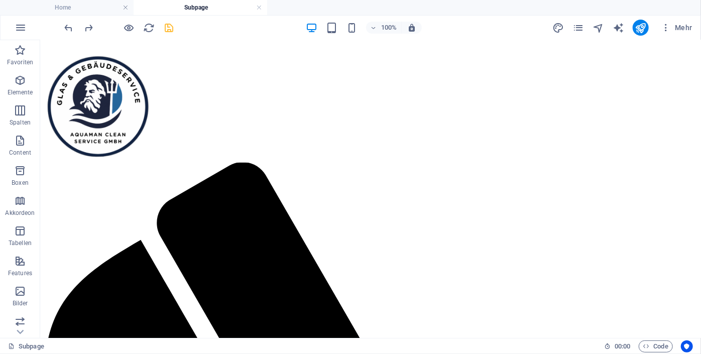
scroll to position [274, 0]
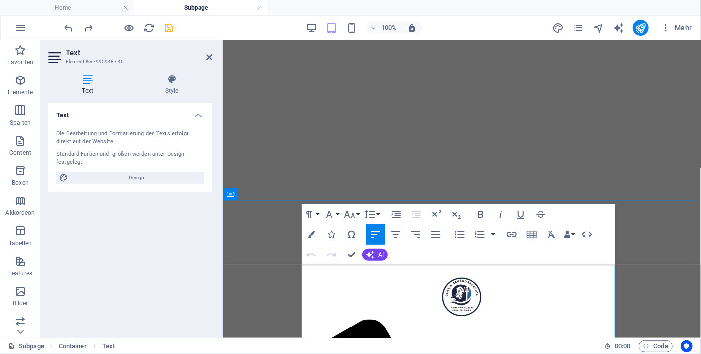
scroll to position [44, 0]
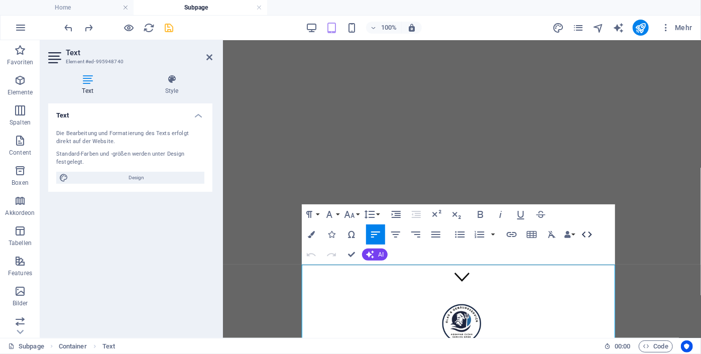
click at [586, 234] on icon "button" at bounding box center [587, 235] width 12 height 12
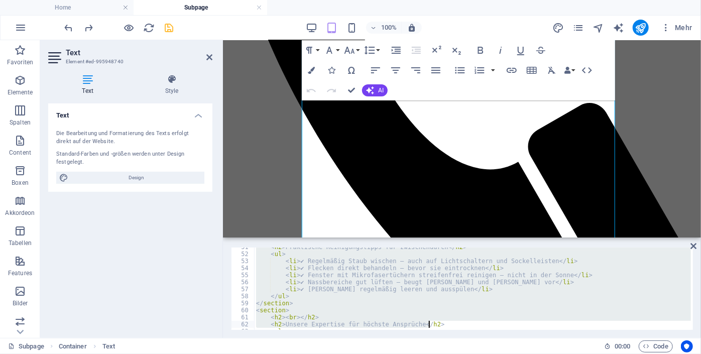
scroll to position [489, 0]
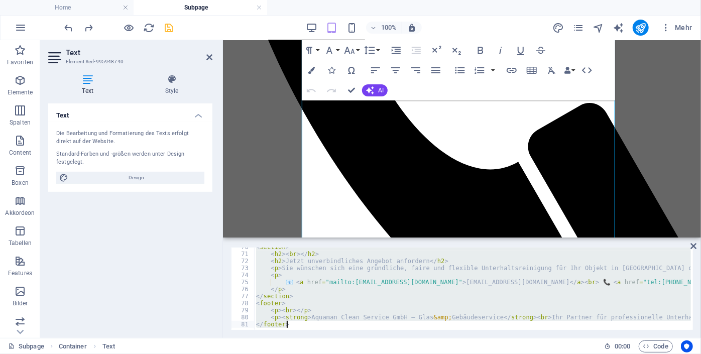
drag, startPoint x: 257, startPoint y: 252, endPoint x: 701, endPoint y: 354, distance: 455.2
click at [701, 354] on html "[DOMAIN_NAME] Home Subpage Favoriten Elemente Spalten Content Boxen Akkordeon T…" at bounding box center [350, 177] width 701 height 354
type textarea "<p><strong>Aquaman Clean Service GmbH – Glas &amp; Gebäudeservice</strong><br> …"
paste textarea
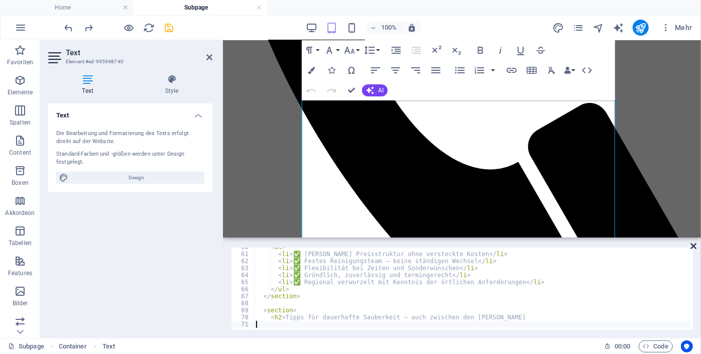
click at [693, 247] on icon at bounding box center [694, 246] width 6 height 8
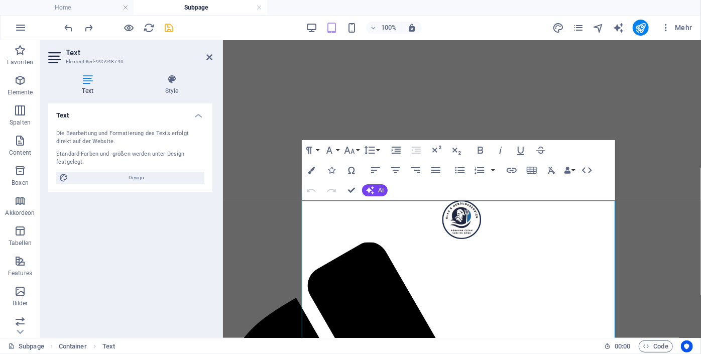
scroll to position [111, 0]
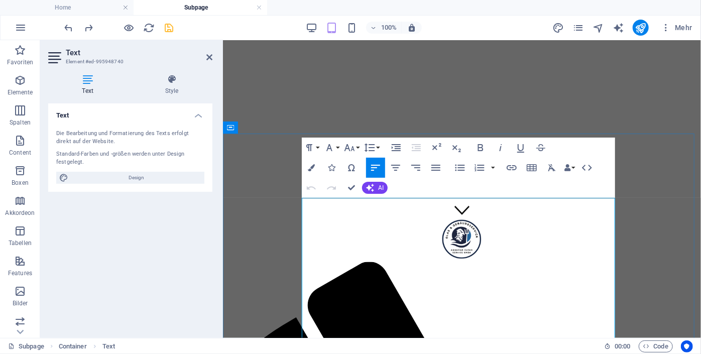
drag, startPoint x: 302, startPoint y: 238, endPoint x: 368, endPoint y: 250, distance: 66.8
click at [314, 149] on icon "button" at bounding box center [309, 148] width 12 height 12
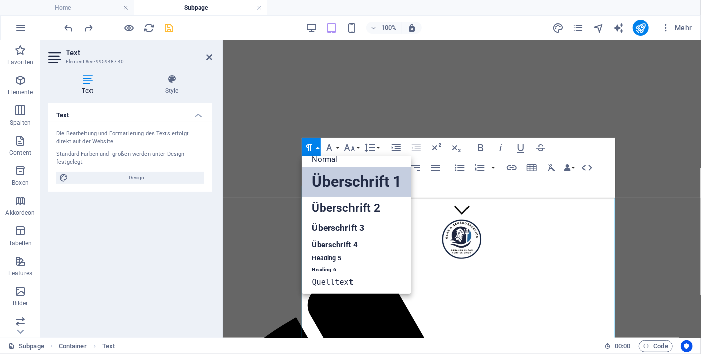
scroll to position [8, 0]
click at [328, 198] on link "Überschrift 2" at bounding box center [357, 208] width 110 height 23
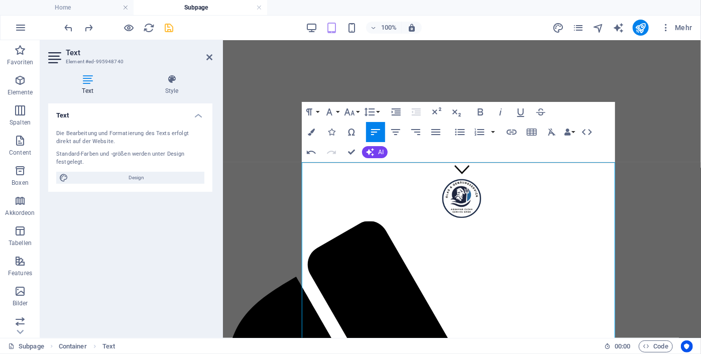
scroll to position [154, 0]
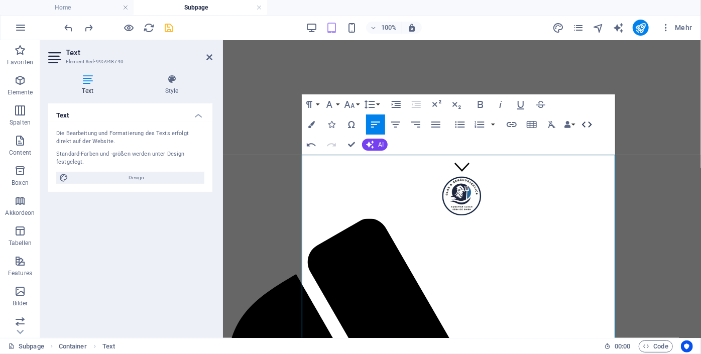
click at [588, 124] on icon "button" at bounding box center [587, 125] width 12 height 12
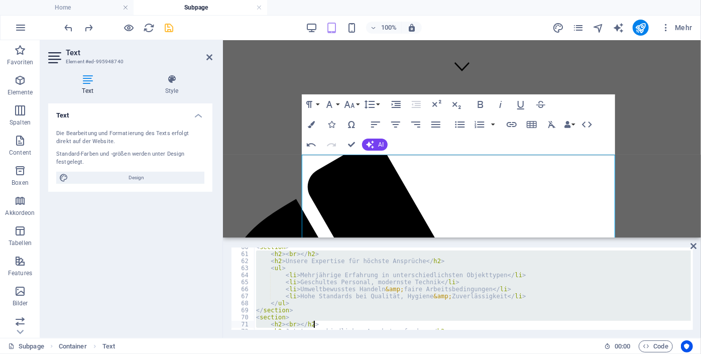
scroll to position [489, 0]
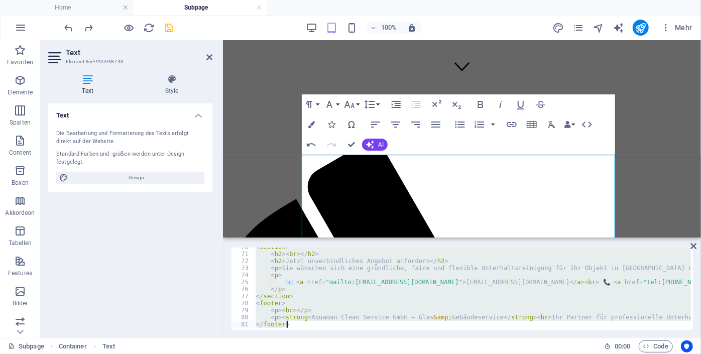
drag, startPoint x: 267, startPoint y: 257, endPoint x: 394, endPoint y: 354, distance: 159.5
click at [394, 354] on html "[DOMAIN_NAME] Home Subpage Favoriten Elemente Spalten Content Boxen Akkordeon T…" at bounding box center [350, 177] width 701 height 354
type textarea "<p><strong>Aquaman Clean Service GmbH – Glas &amp; Gebäudeservice</strong><br> …"
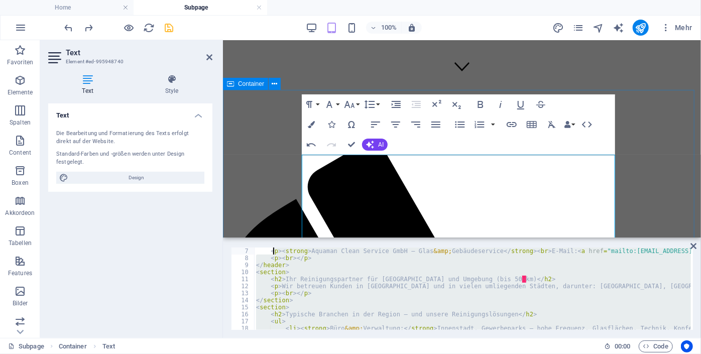
scroll to position [0, 0]
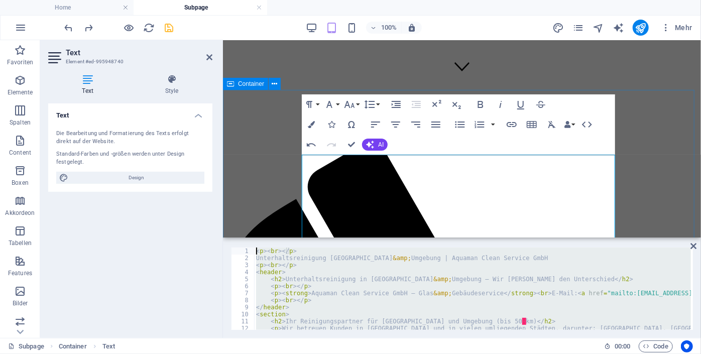
drag, startPoint x: 316, startPoint y: 316, endPoint x: 218, endPoint y: 227, distance: 133.3
click at [218, 227] on div "Text Element #ed-995948740 Text Style Text Die Bearbeitung und Formatierung des…" at bounding box center [370, 189] width 661 height 298
type textarea "<p><br></p> Unterhaltsreinigung [GEOGRAPHIC_DATA] &amp; Umgebung | Aquaman Clea…"
paste textarea
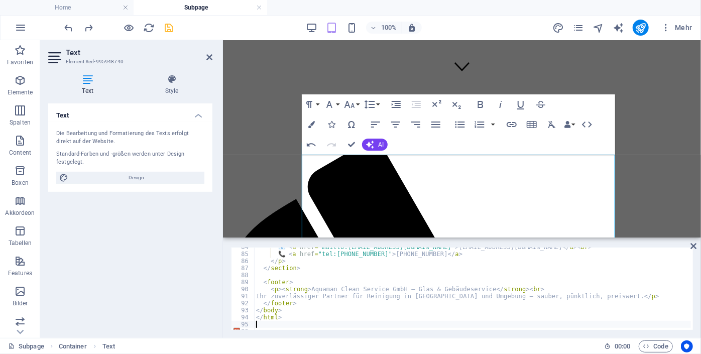
scroll to position [588, 0]
click at [694, 244] on icon at bounding box center [694, 246] width 6 height 8
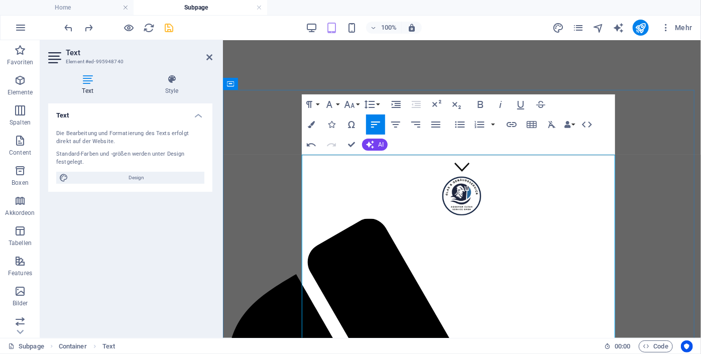
drag, startPoint x: 551, startPoint y: 183, endPoint x: 297, endPoint y: 188, distance: 254.2
click at [311, 103] on icon "button" at bounding box center [309, 104] width 6 height 7
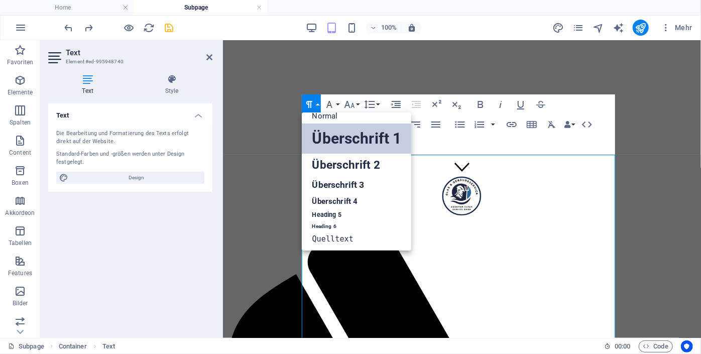
scroll to position [8, 0]
click at [329, 163] on link "Überschrift 2" at bounding box center [357, 165] width 110 height 23
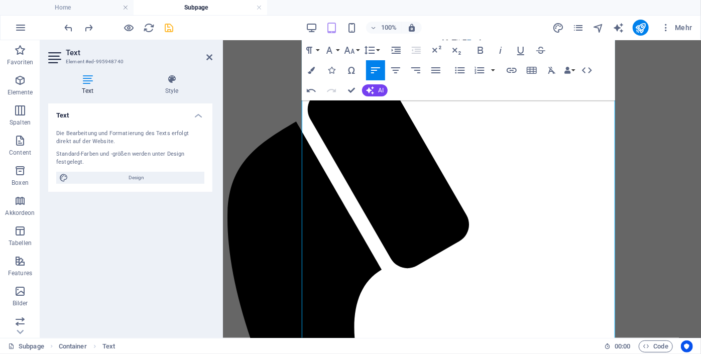
scroll to position [312, 0]
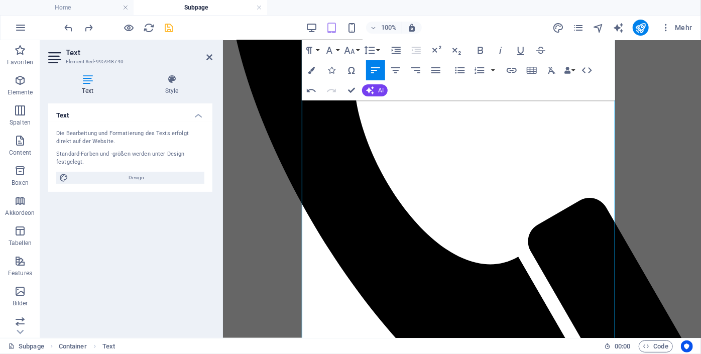
scroll to position [536, 0]
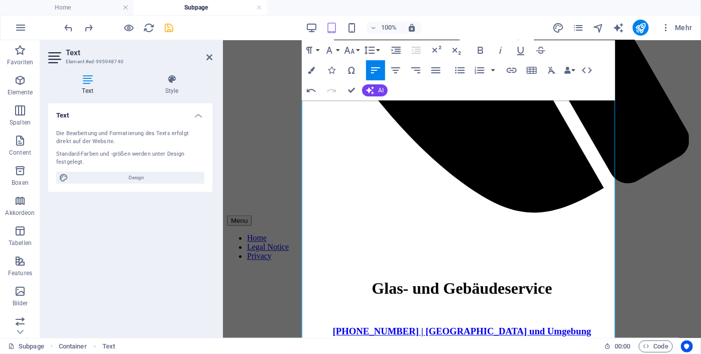
scroll to position [765, 0]
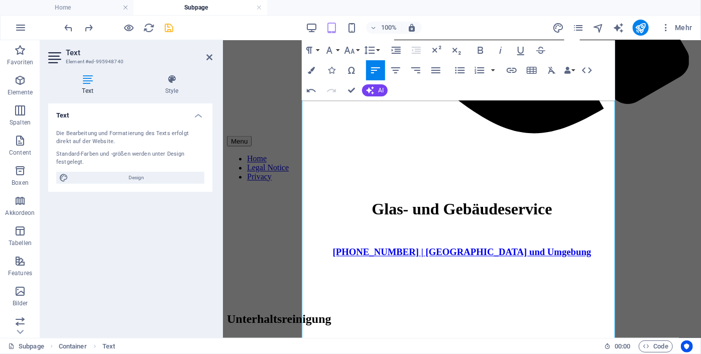
scroll to position [859, 0]
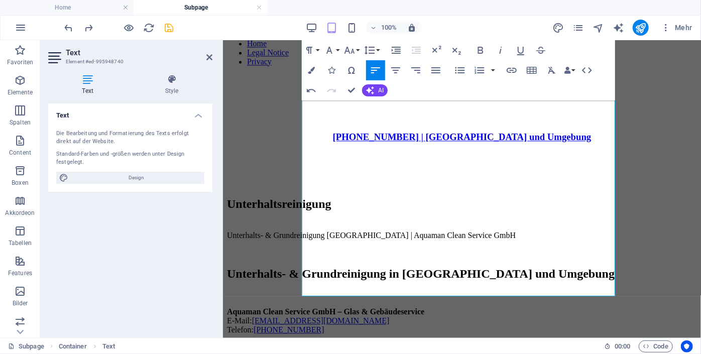
scroll to position [959, 0]
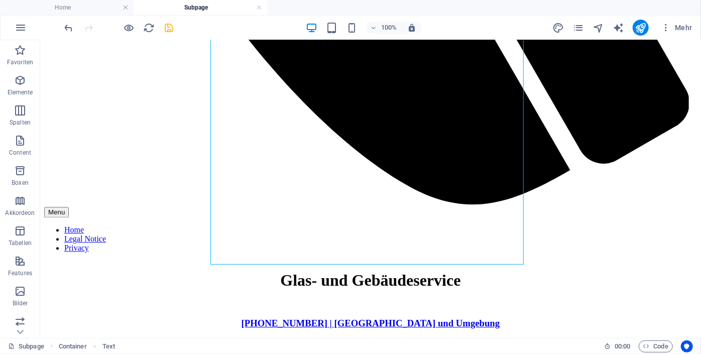
scroll to position [1164, 0]
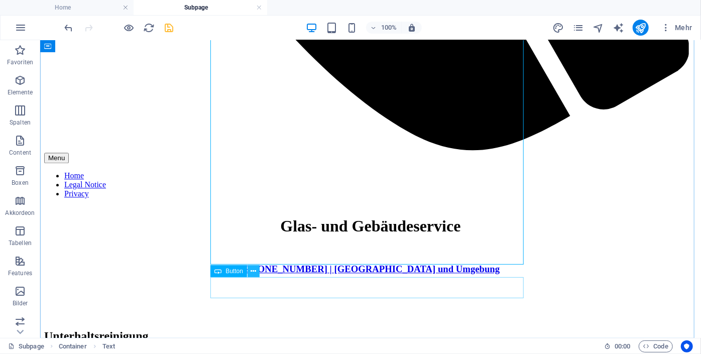
click at [253, 272] on icon at bounding box center [254, 271] width 6 height 11
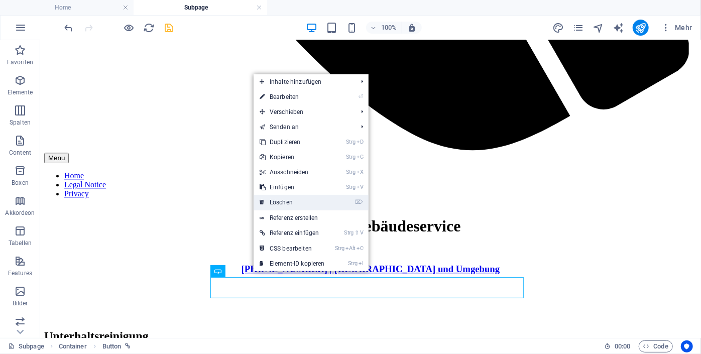
click at [285, 205] on link "⌦ Löschen" at bounding box center [292, 202] width 77 height 15
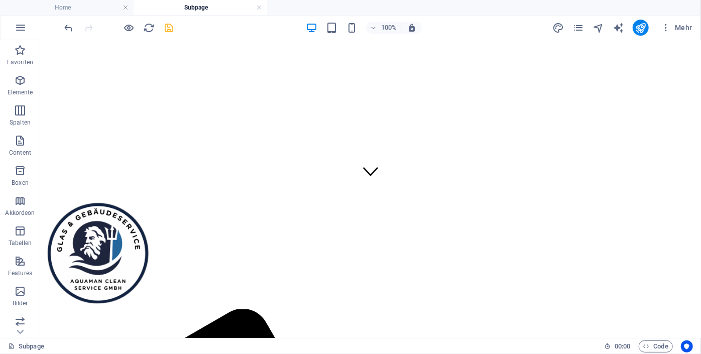
scroll to position [0, 0]
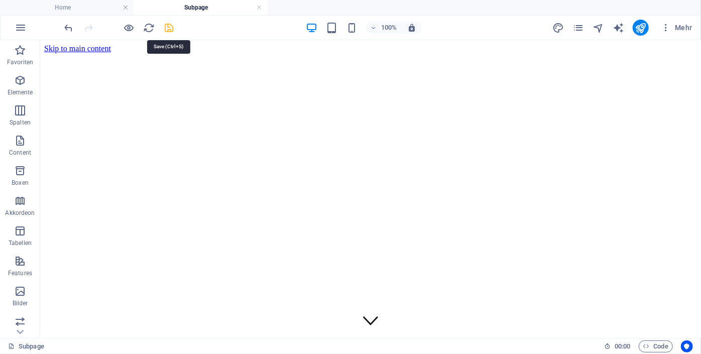
click at [168, 27] on icon "save" at bounding box center [170, 28] width 12 height 12
click at [67, 9] on h4 "Home" at bounding box center [67, 7] width 134 height 11
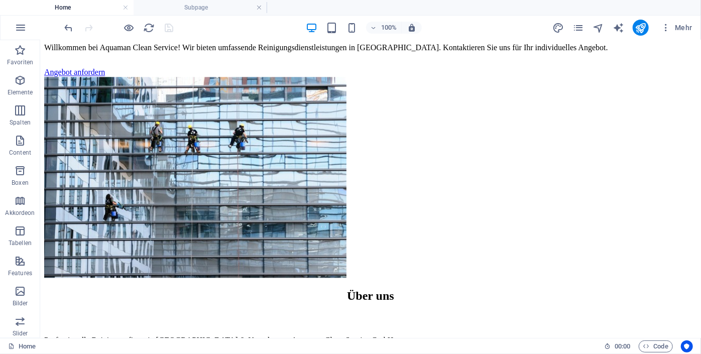
scroll to position [1141, 0]
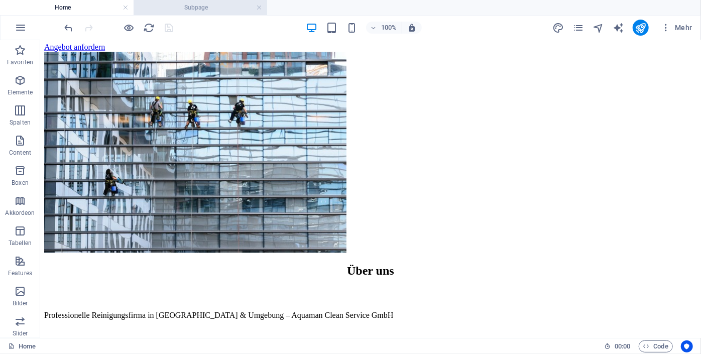
click at [179, 8] on h4 "Subpage" at bounding box center [201, 7] width 134 height 11
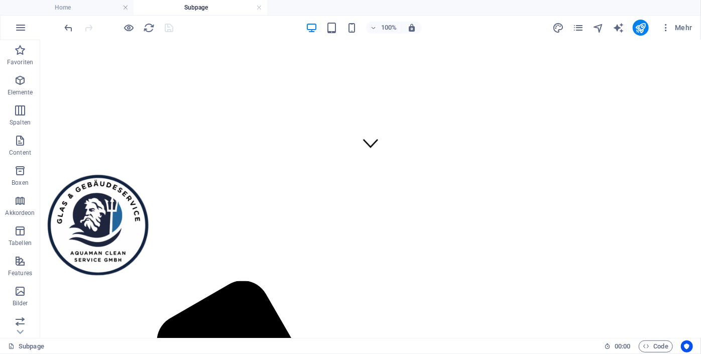
scroll to position [171, 0]
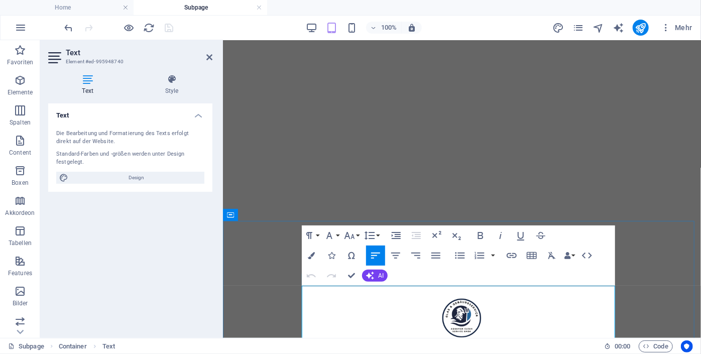
scroll to position [23, 0]
click at [587, 257] on icon "button" at bounding box center [587, 256] width 12 height 12
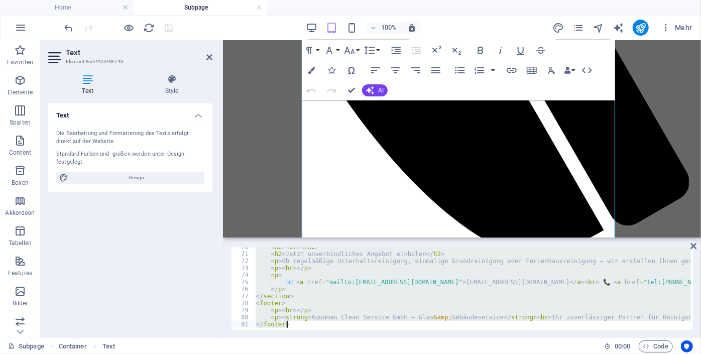
scroll to position [489, 0]
drag, startPoint x: 256, startPoint y: 251, endPoint x: 399, endPoint y: 354, distance: 176.3
click at [399, 354] on html "[DOMAIN_NAME] Home Subpage Favoriten Elemente Spalten Content Boxen Akkordeon T…" at bounding box center [350, 177] width 701 height 354
type textarea "<p><strong>Aquaman Clean Service GmbH – Glas &amp; Gebäudeservice</strong><br> …"
paste textarea
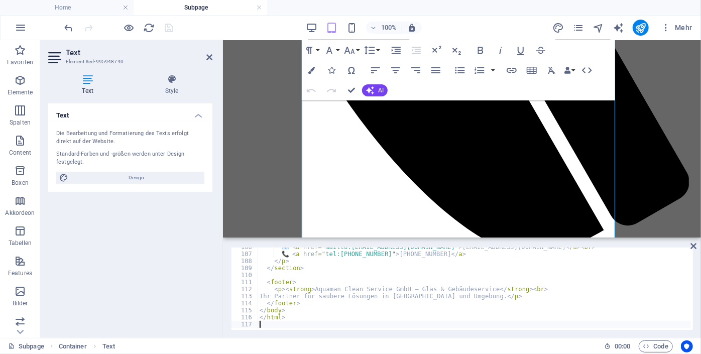
scroll to position [742, 0]
click at [693, 245] on icon at bounding box center [694, 246] width 6 height 8
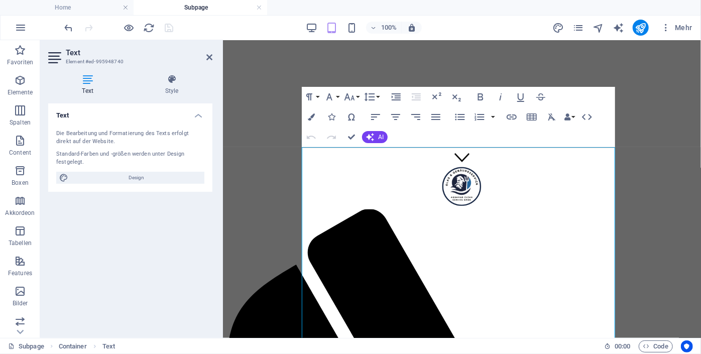
scroll to position [161, 0]
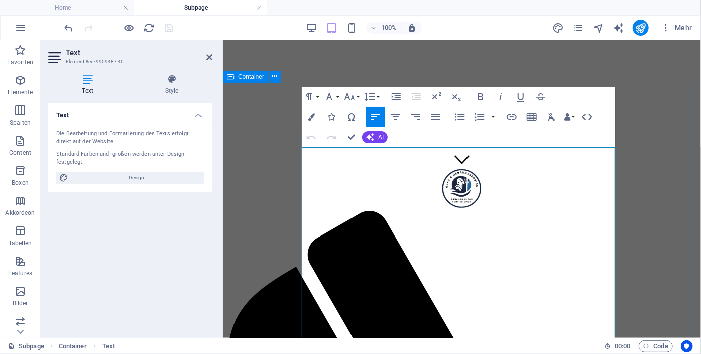
drag, startPoint x: 344, startPoint y: 174, endPoint x: 300, endPoint y: 167, distance: 44.3
click at [315, 97] on icon "button" at bounding box center [309, 97] width 12 height 12
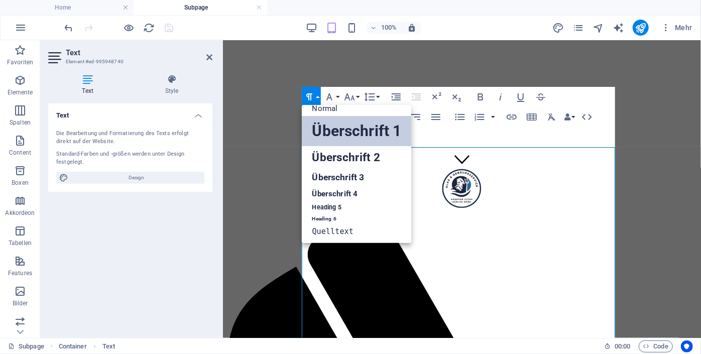
scroll to position [8, 0]
click at [327, 149] on link "Überschrift 2" at bounding box center [357, 157] width 110 height 23
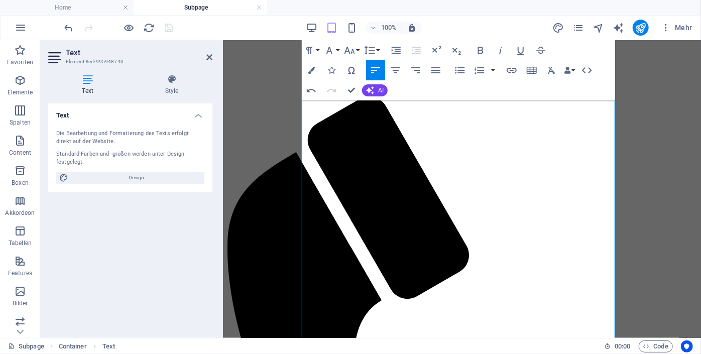
scroll to position [270, 0]
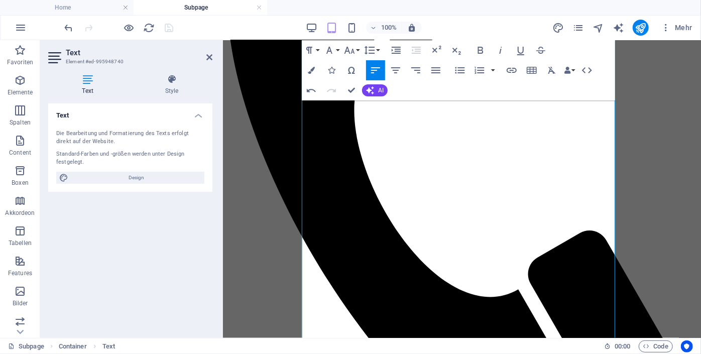
scroll to position [514, 0]
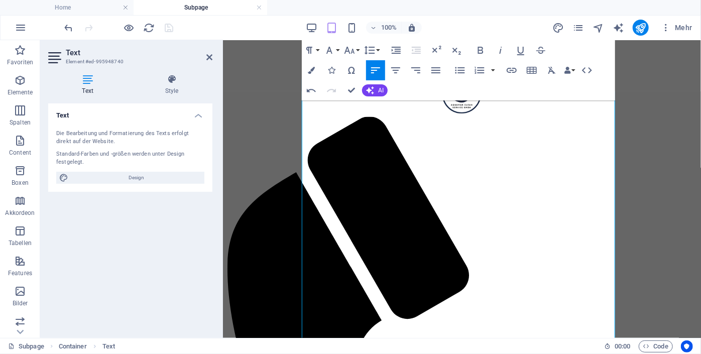
scroll to position [217, 0]
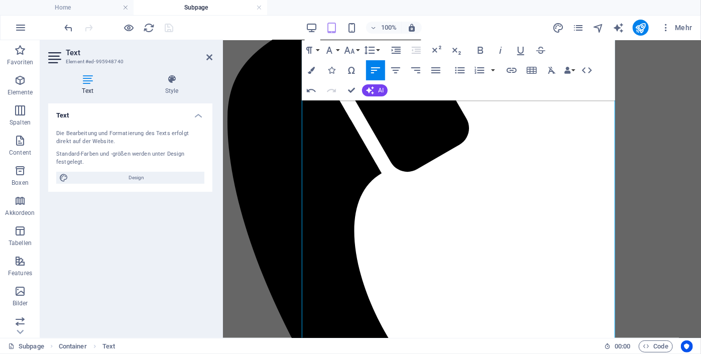
scroll to position [387, 0]
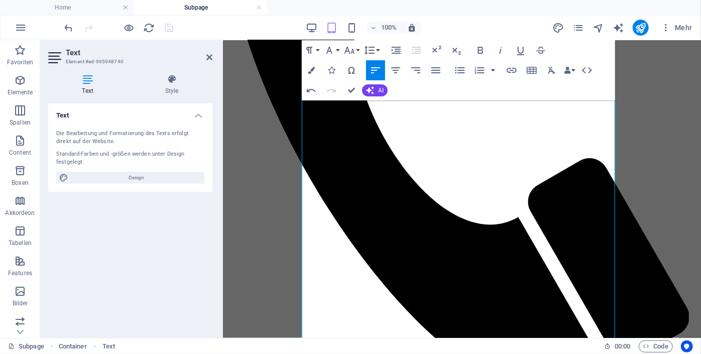
scroll to position [567, 0]
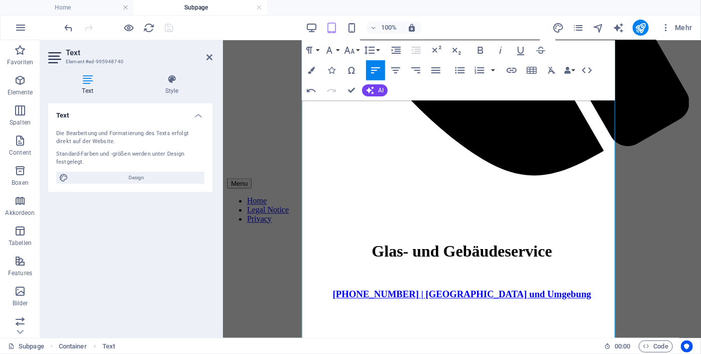
scroll to position [805, 0]
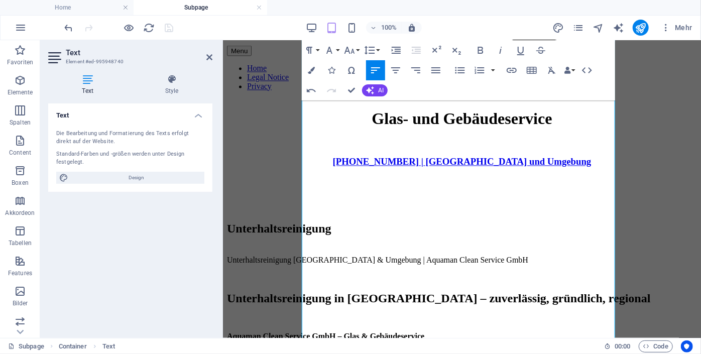
scroll to position [931, 0]
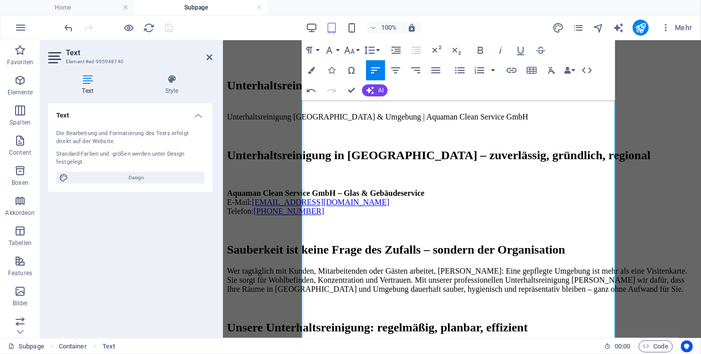
scroll to position [1077, 0]
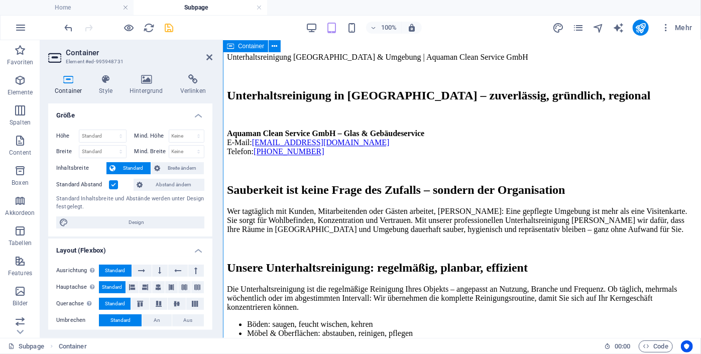
scroll to position [1149, 0]
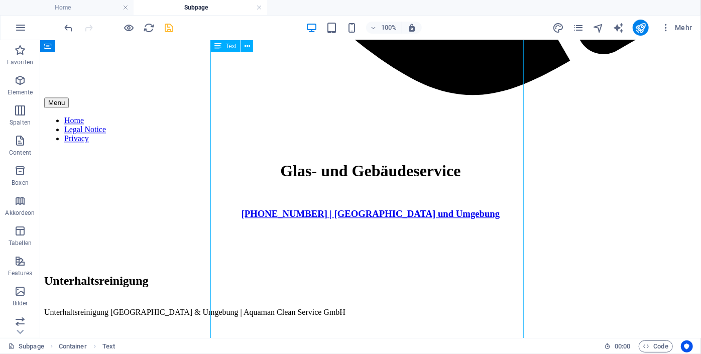
scroll to position [1228, 0]
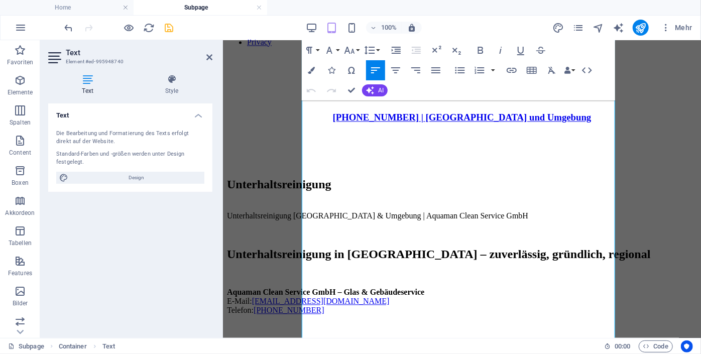
scroll to position [998, 0]
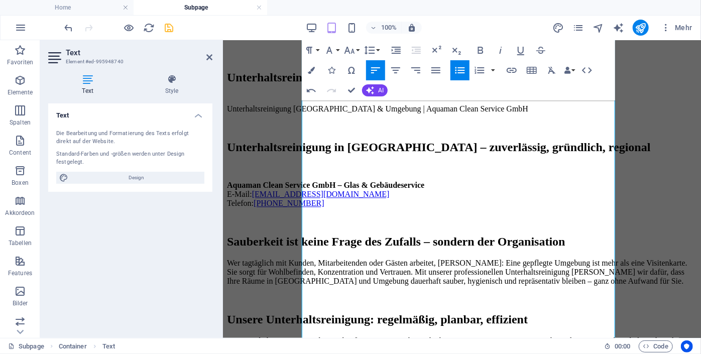
scroll to position [1078, 0]
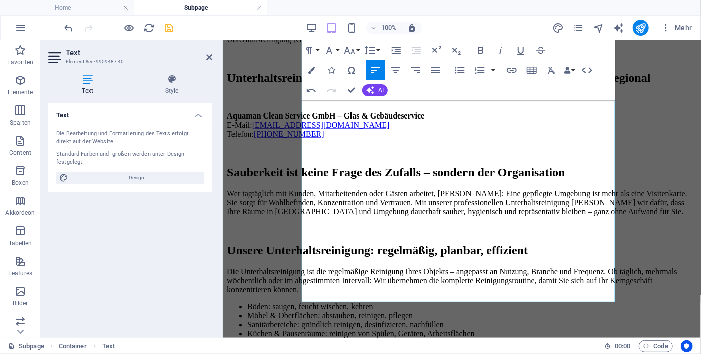
scroll to position [1178, 0]
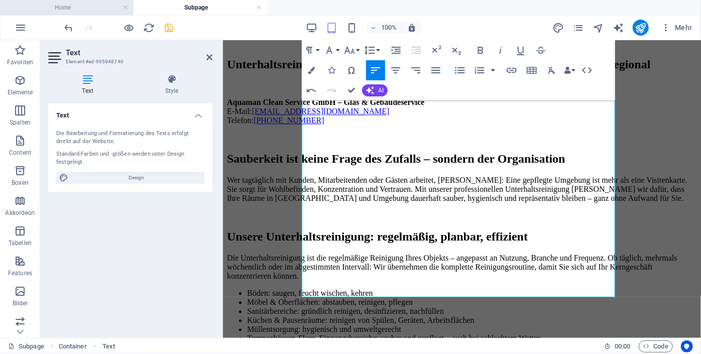
click at [75, 8] on h4 "Home" at bounding box center [67, 7] width 134 height 11
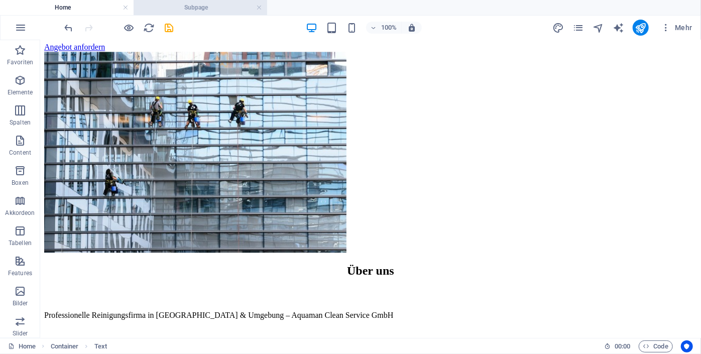
click at [175, 8] on h4 "Subpage" at bounding box center [201, 7] width 134 height 11
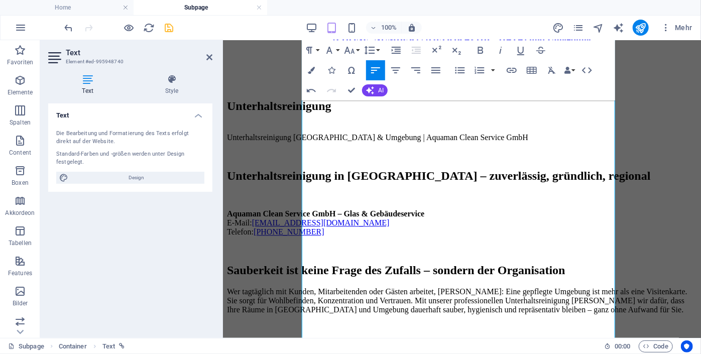
scroll to position [1190, 0]
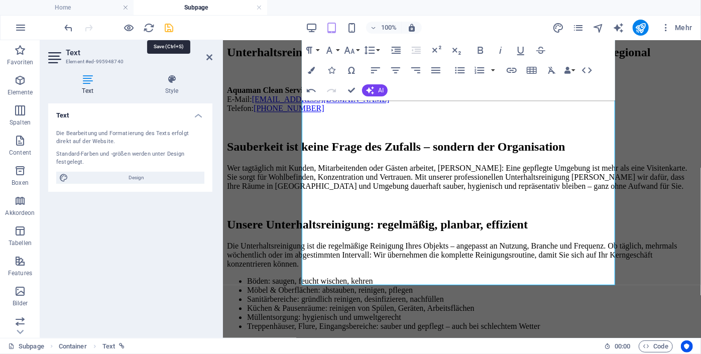
click at [170, 28] on icon "save" at bounding box center [170, 28] width 12 height 12
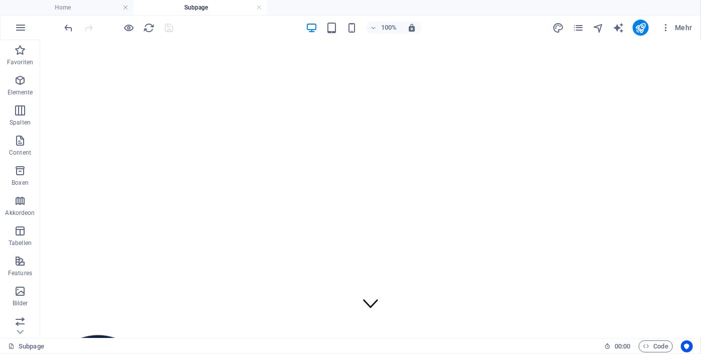
scroll to position [0, 0]
click at [580, 28] on icon "pages" at bounding box center [579, 28] width 12 height 12
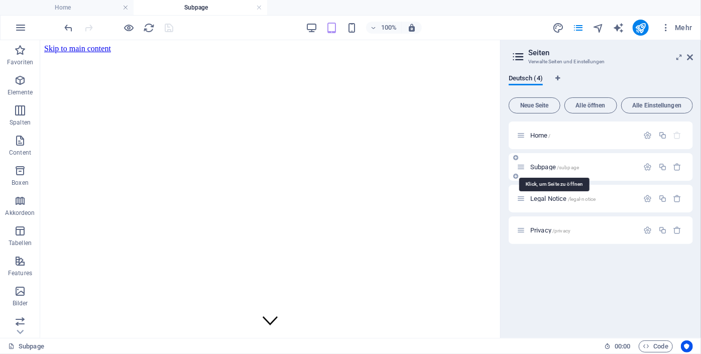
click at [550, 169] on span "Subpage /subpage" at bounding box center [555, 167] width 49 height 8
click at [544, 166] on span "Subpage /subpage" at bounding box center [555, 167] width 49 height 8
click at [649, 169] on icon "button" at bounding box center [648, 167] width 9 height 9
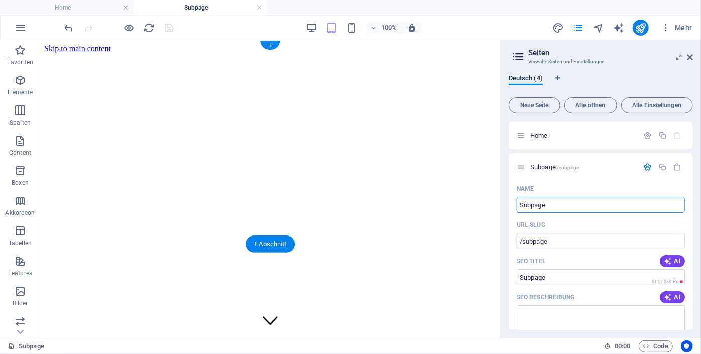
drag, startPoint x: 595, startPoint y: 248, endPoint x: 468, endPoint y: 209, distance: 133.3
click at [540, 206] on input "Subpage" at bounding box center [601, 205] width 168 height 16
click at [566, 207] on input "Subpage" at bounding box center [601, 205] width 168 height 16
type input "S"
type input "U"
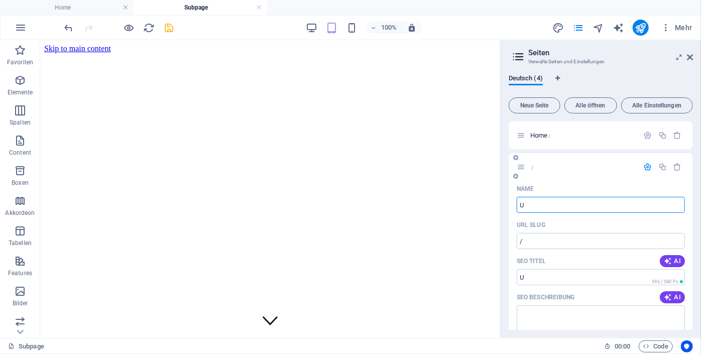
type input "/"
type input "Unterhaltsreinigung"
type input "/unterhaltsreinigung"
type input "Unterhaltsreinigung"
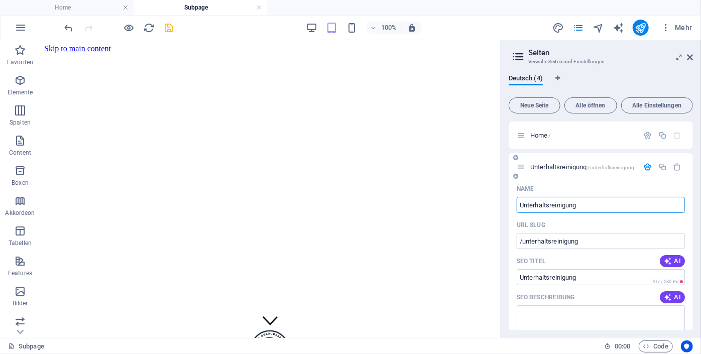
type input "Unterhaltsreinigung"
click at [535, 165] on span "Unterhaltsreinigung /unterhaltsreinigung" at bounding box center [583, 167] width 104 height 8
click at [533, 165] on span "Unterhaltsreinigung /unterhaltsreinigung" at bounding box center [583, 167] width 104 height 8
click at [523, 169] on icon at bounding box center [521, 167] width 9 height 9
click at [646, 167] on icon "button" at bounding box center [648, 167] width 9 height 9
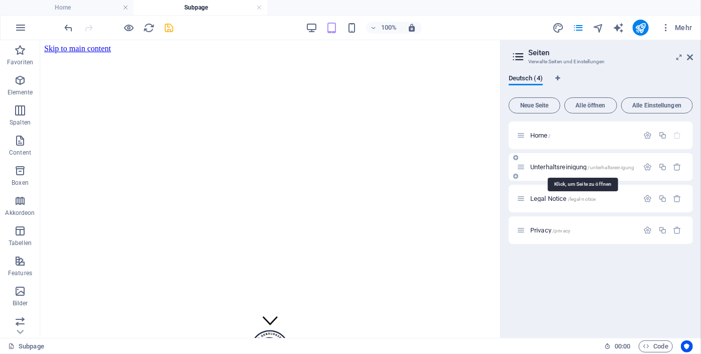
click at [576, 166] on span "Unterhaltsreinigung /unterhaltsreinigung" at bounding box center [583, 167] width 104 height 8
click at [169, 28] on icon "save" at bounding box center [170, 28] width 12 height 12
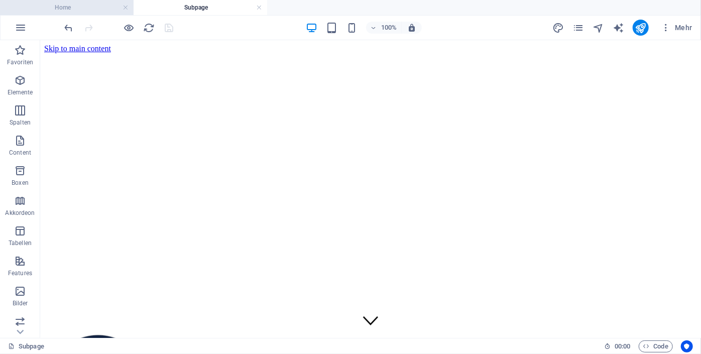
click at [76, 4] on h4 "Home" at bounding box center [67, 7] width 134 height 11
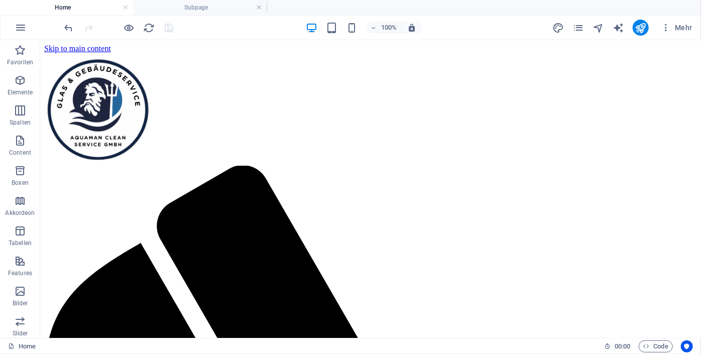
scroll to position [1141, 0]
